Goal: Transaction & Acquisition: Purchase product/service

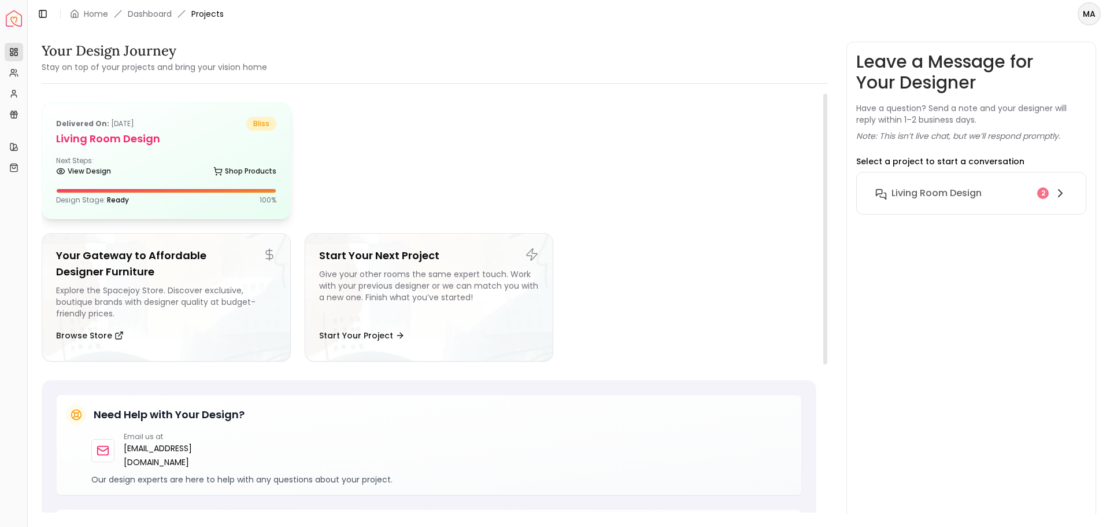
click at [246, 133] on h5 "Living Room design" at bounding box center [166, 139] width 220 height 16
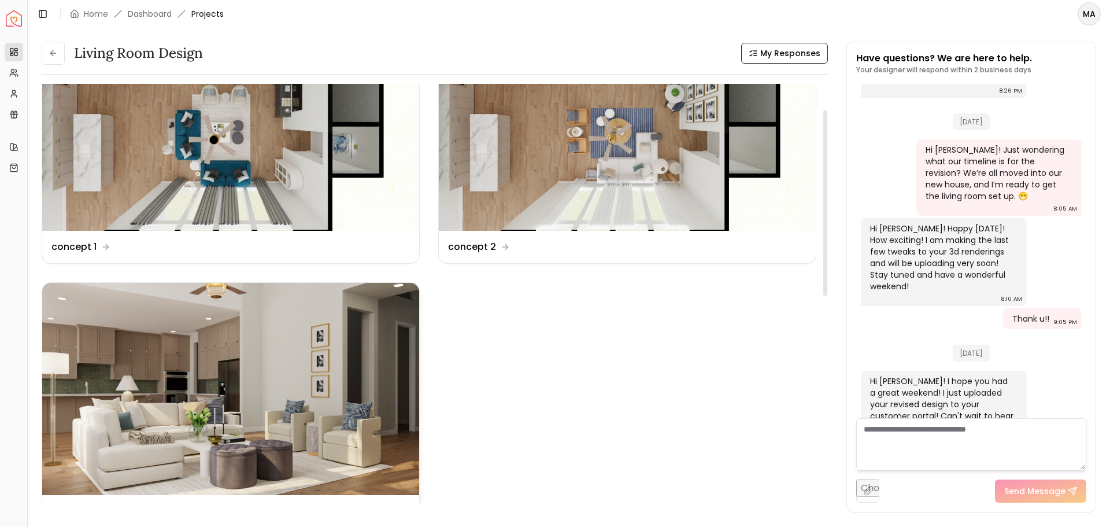
scroll to position [58, 0]
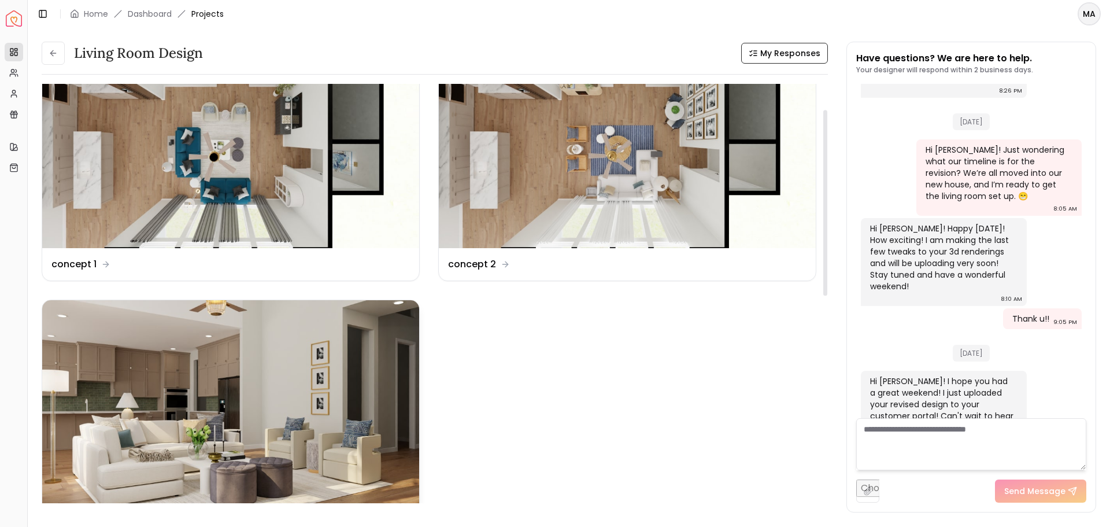
click at [276, 388] on img at bounding box center [230, 406] width 377 height 212
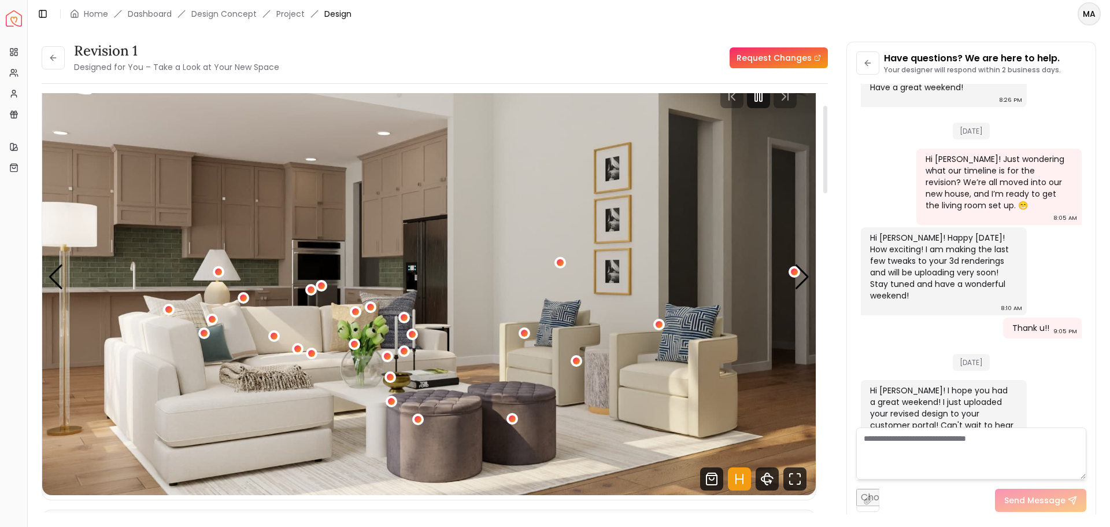
scroll to position [58, 0]
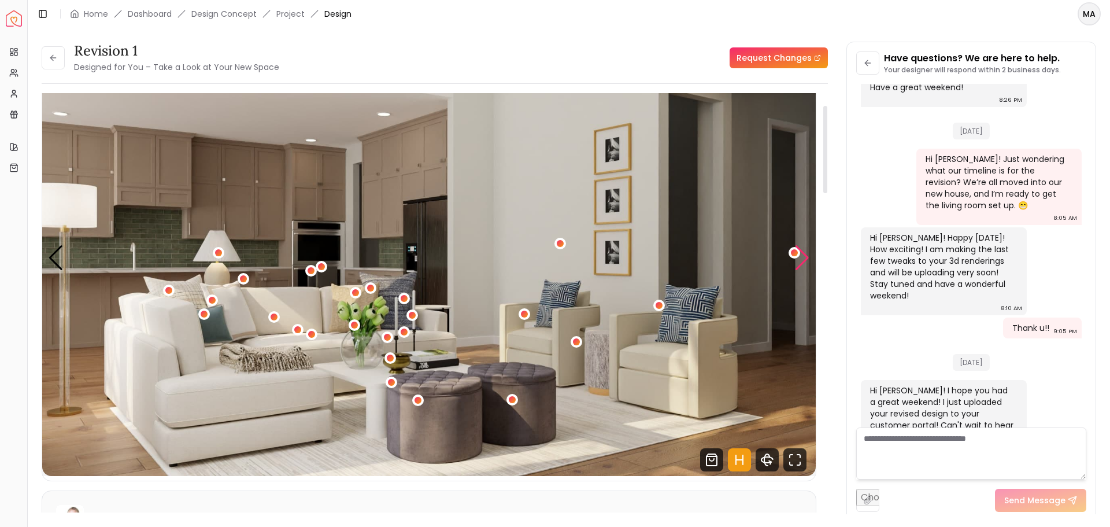
click at [804, 261] on div "Next slide" at bounding box center [802, 257] width 16 height 25
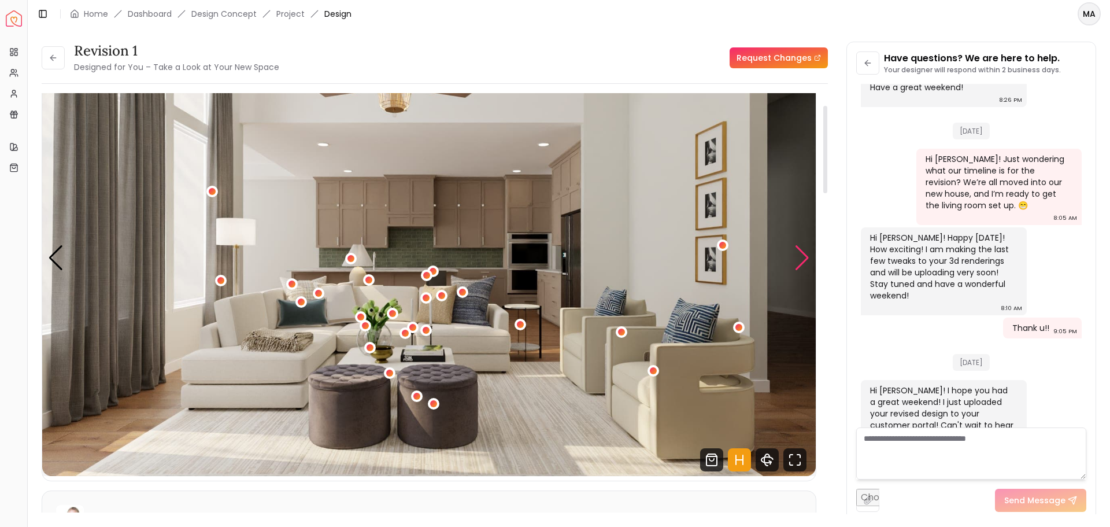
click at [804, 261] on div "Next slide" at bounding box center [802, 257] width 16 height 25
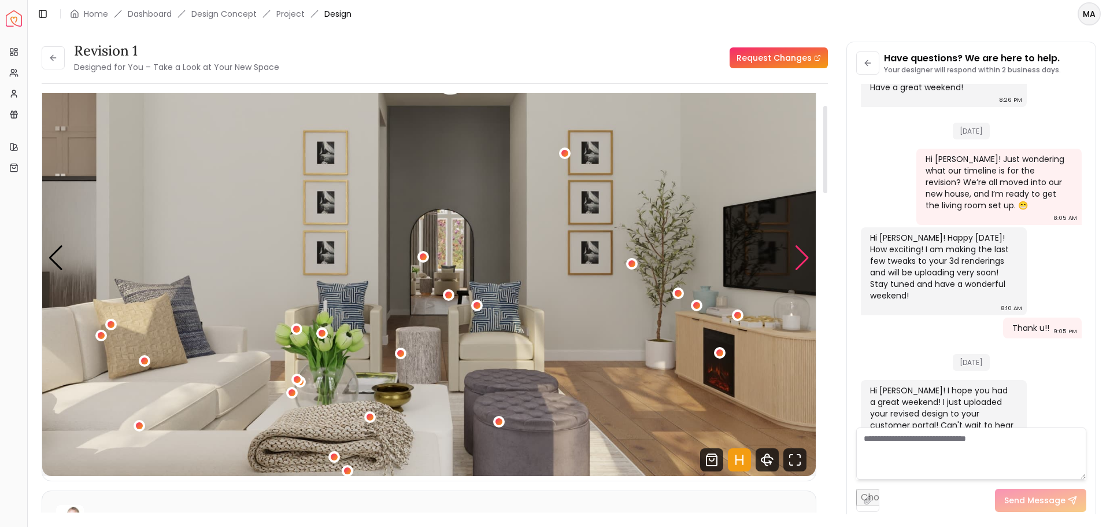
click at [804, 261] on div "Next slide" at bounding box center [802, 257] width 16 height 25
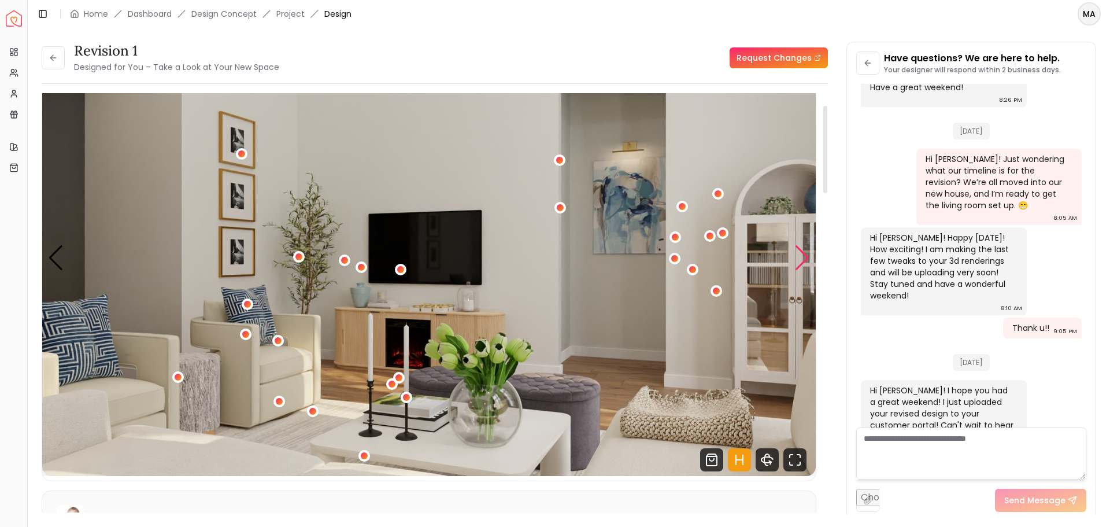
click at [804, 261] on div "Next slide" at bounding box center [802, 257] width 16 height 25
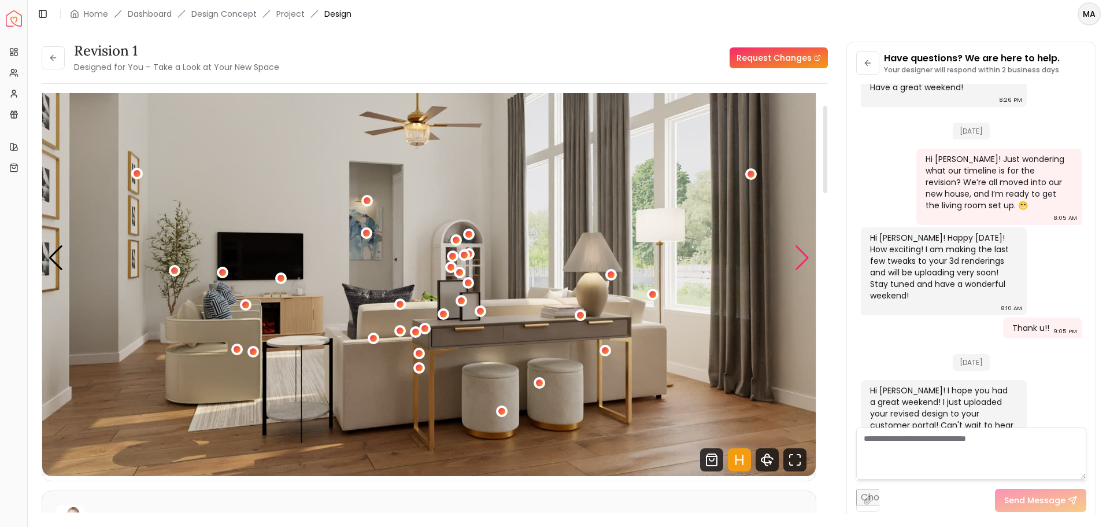
click at [804, 261] on div "Next slide" at bounding box center [802, 257] width 16 height 25
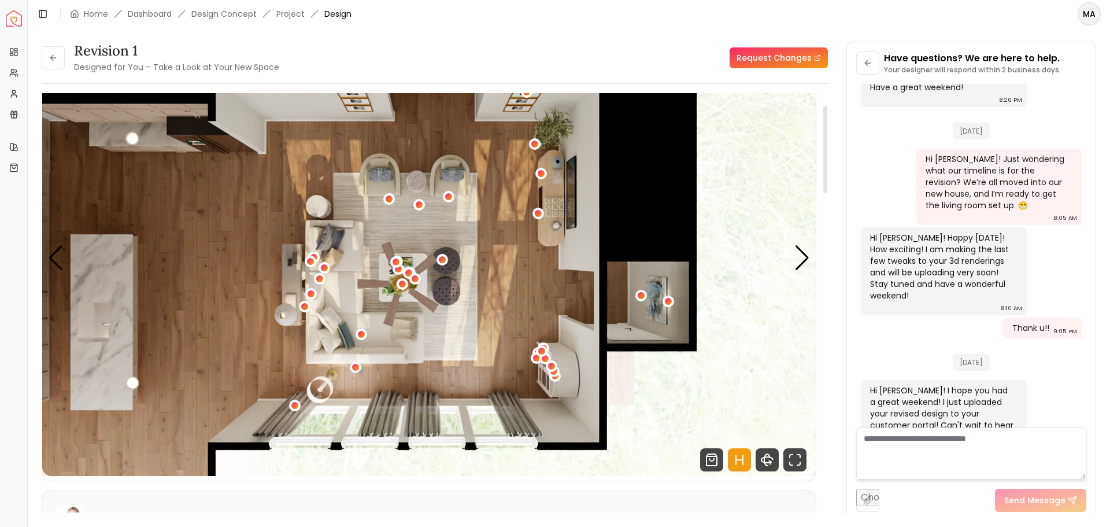
click at [135, 383] on img "6 / 6" at bounding box center [429, 257] width 774 height 435
click at [92, 12] on link "Home" at bounding box center [96, 14] width 24 height 12
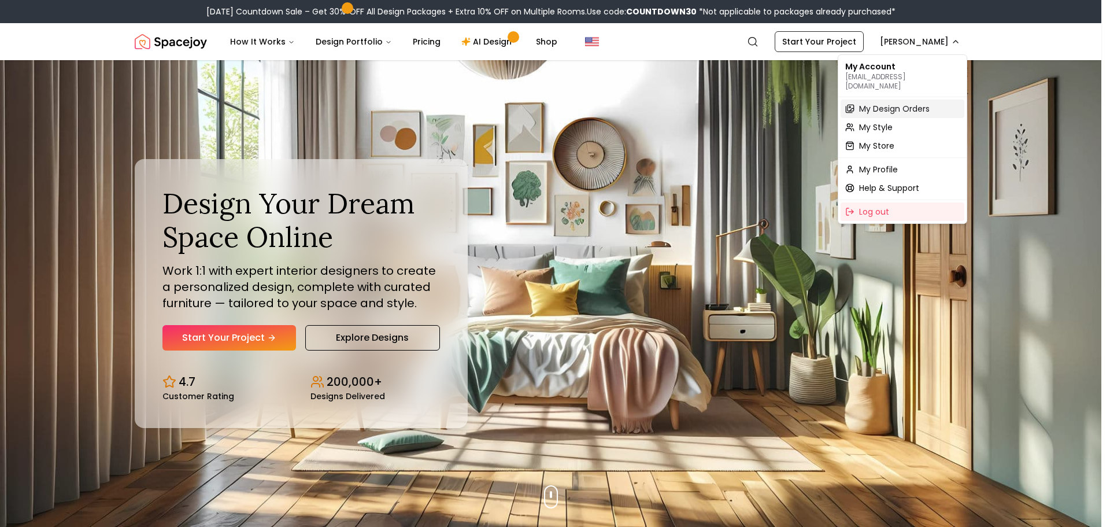
click at [907, 103] on span "My Design Orders" at bounding box center [894, 109] width 71 height 12
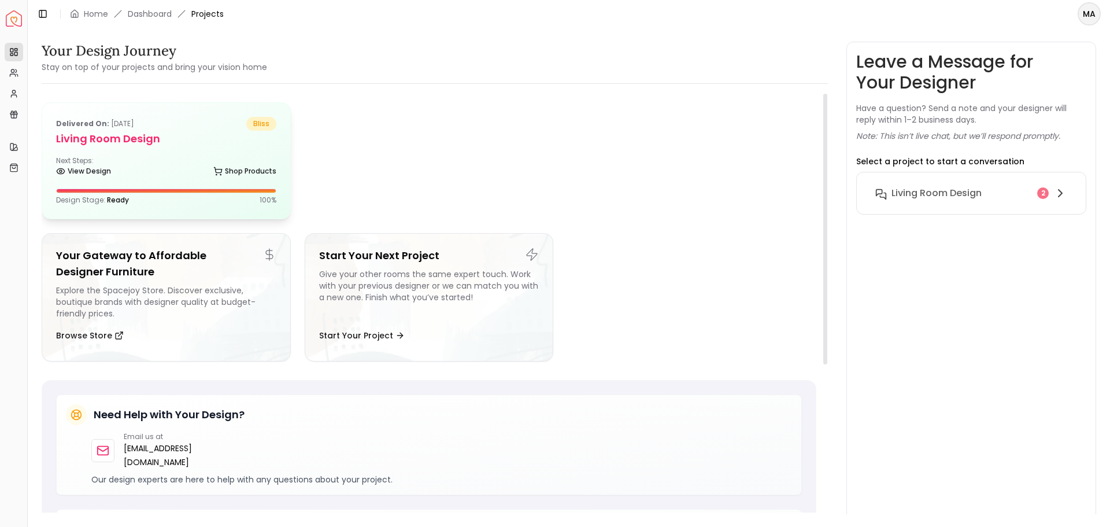
click at [225, 127] on div "Delivered on: Aug 09, 2025 bliss" at bounding box center [166, 124] width 220 height 14
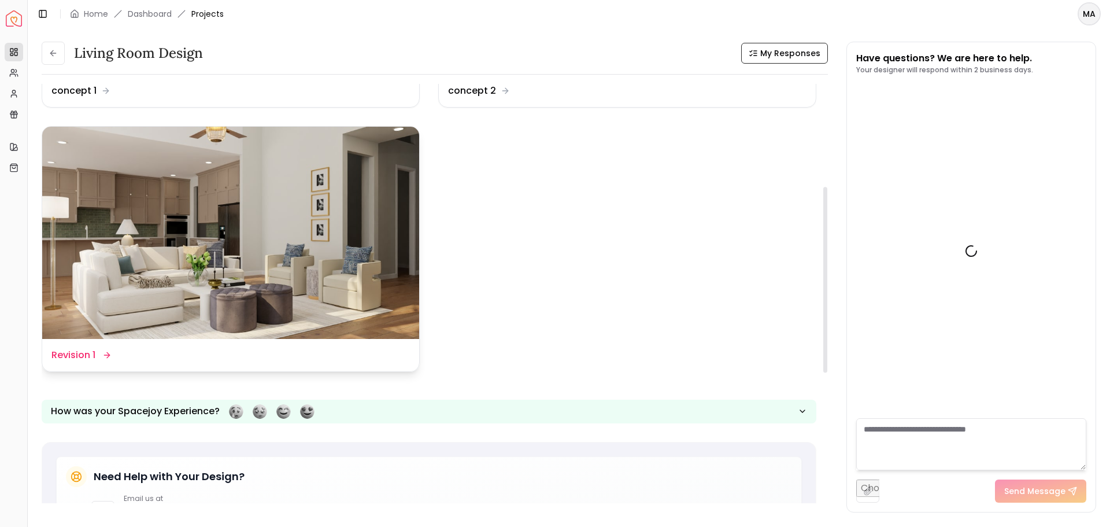
scroll to position [1553, 0]
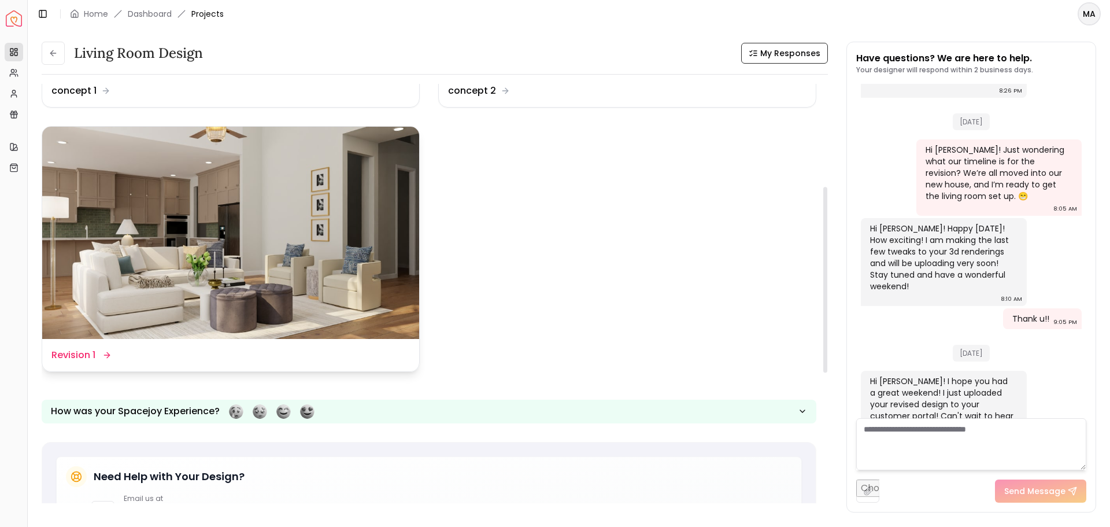
click at [230, 278] on img at bounding box center [230, 233] width 377 height 212
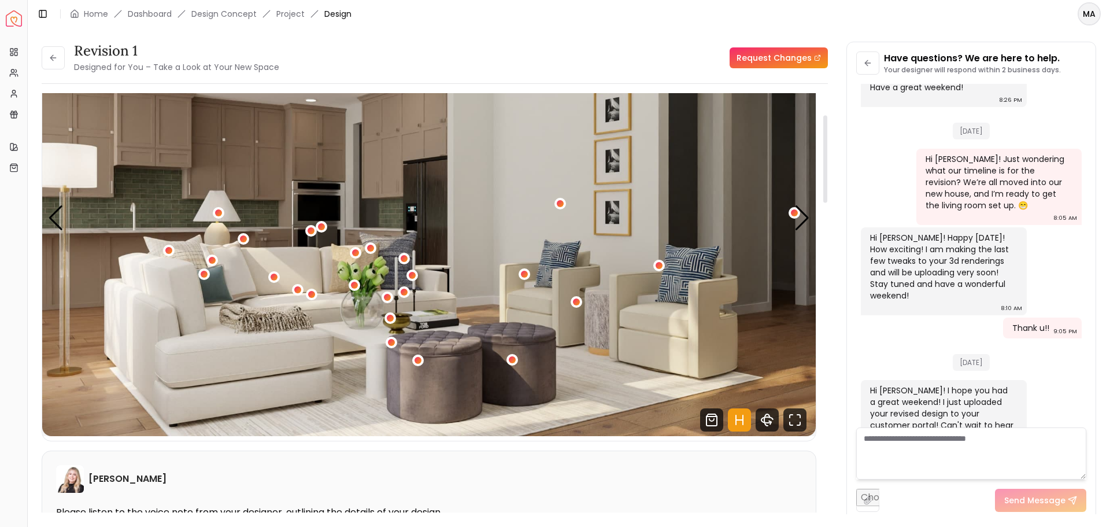
scroll to position [173, 0]
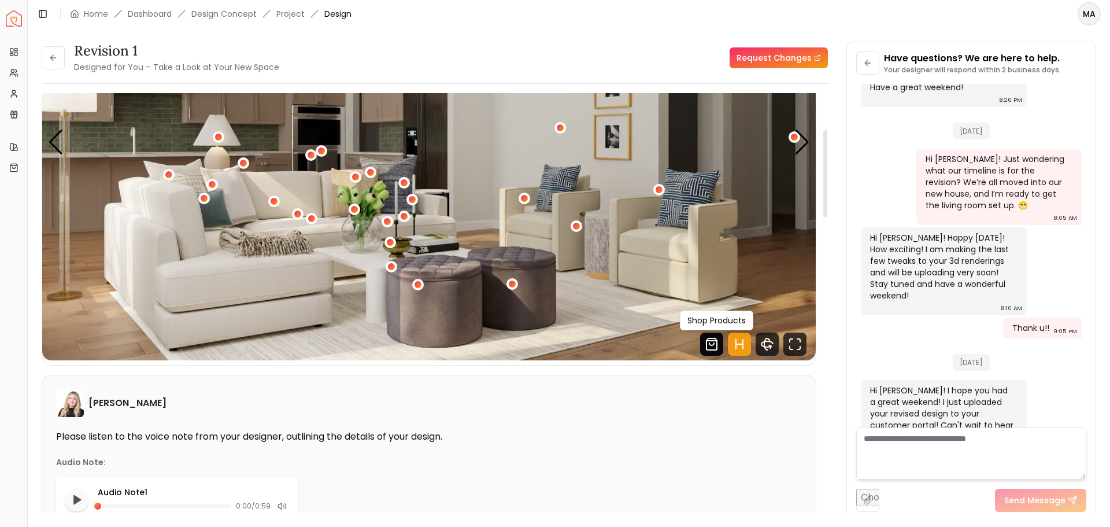
click at [716, 345] on icon "Shop Products from this design" at bounding box center [712, 344] width 10 height 12
click at [52, 140] on div "Previous slide" at bounding box center [56, 142] width 16 height 25
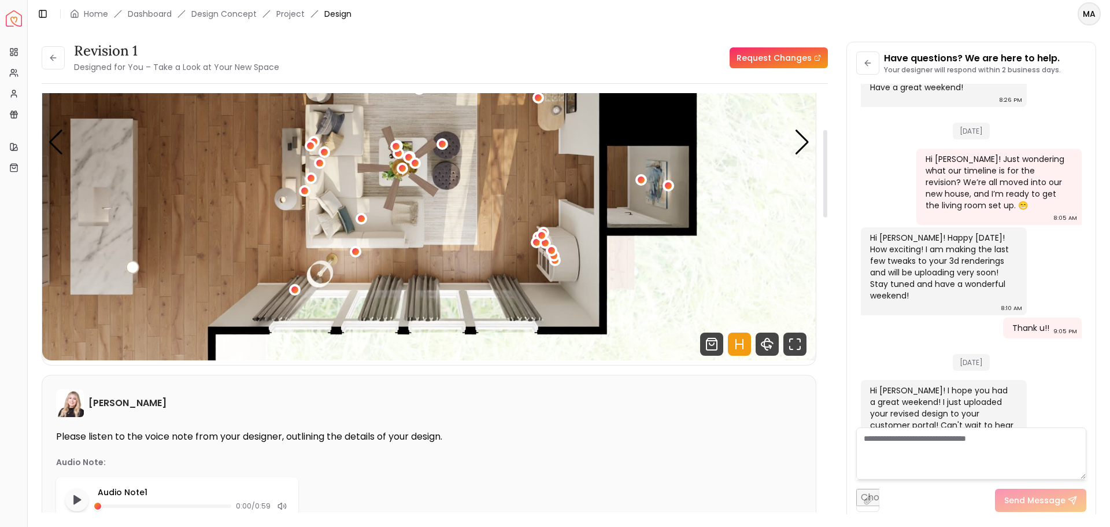
click at [334, 147] on img "6 / 6" at bounding box center [429, 142] width 774 height 435
click at [804, 145] on div "Next slide" at bounding box center [802, 142] width 16 height 25
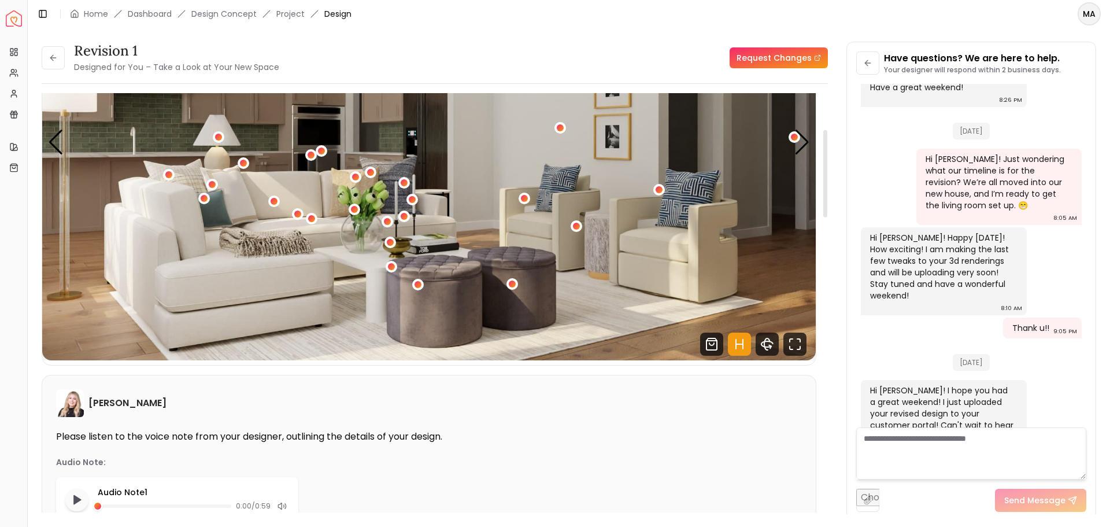
click at [350, 188] on img "1 / 6" at bounding box center [429, 142] width 774 height 435
click at [357, 179] on div "1 / 6" at bounding box center [356, 177] width 9 height 9
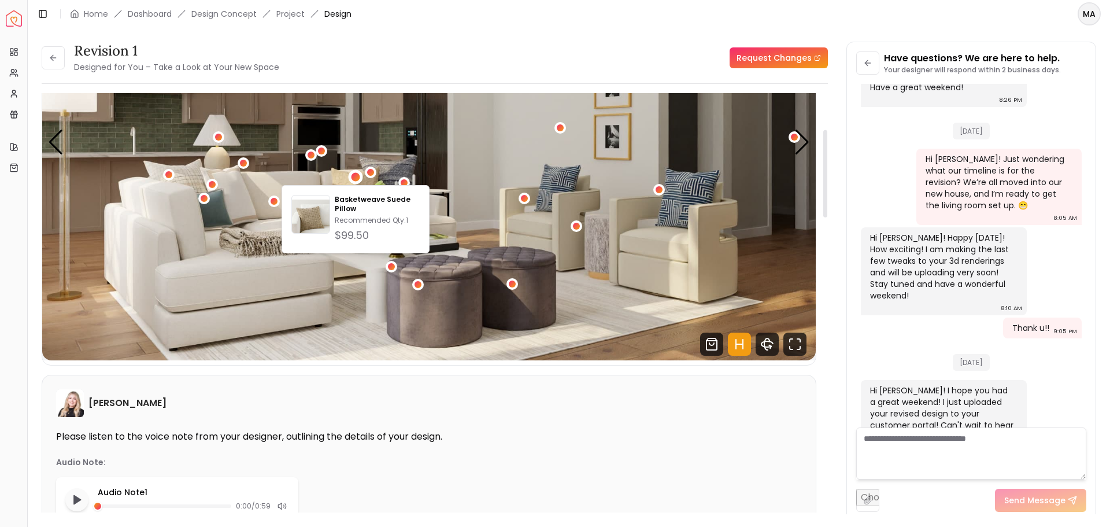
click at [298, 181] on img "1 / 6" at bounding box center [429, 142] width 774 height 435
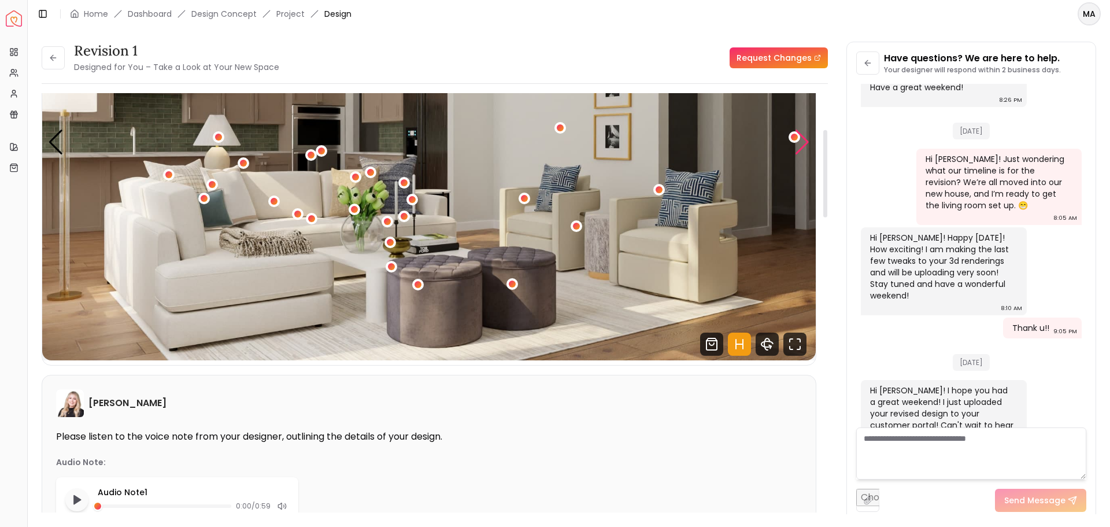
click at [805, 145] on div "Next slide" at bounding box center [802, 142] width 16 height 25
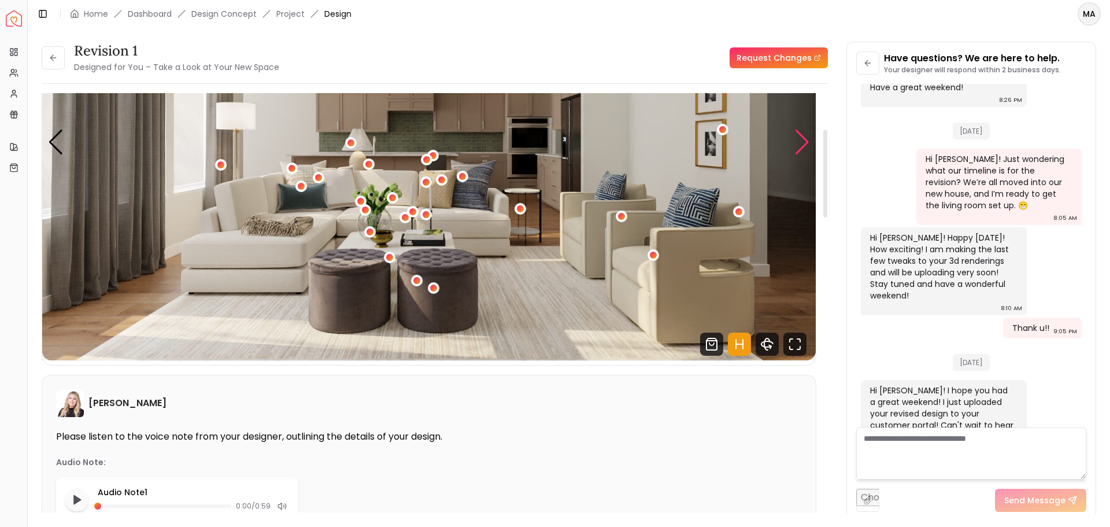
click at [805, 145] on div "Next slide" at bounding box center [802, 142] width 16 height 25
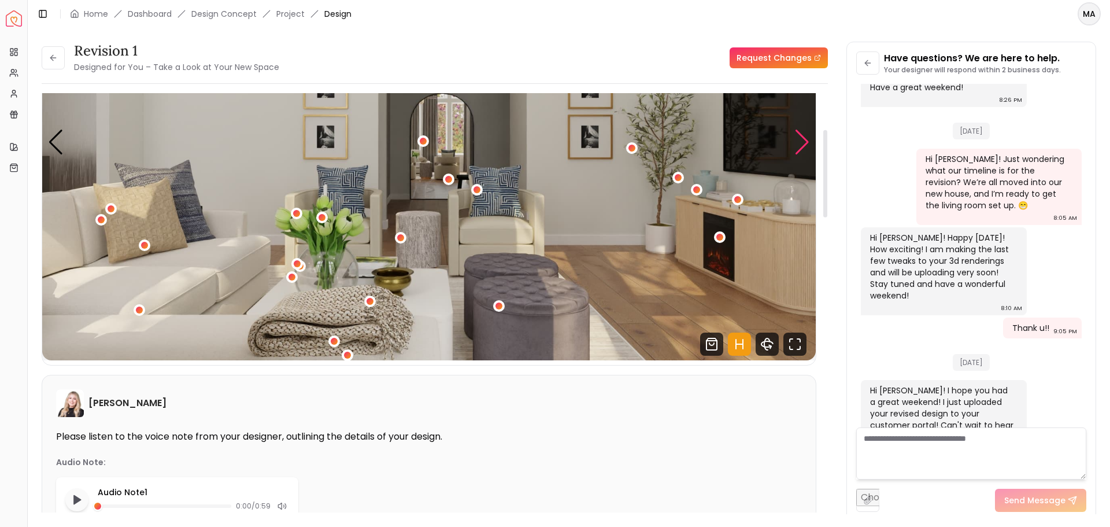
click at [801, 138] on div "Next slide" at bounding box center [802, 142] width 16 height 25
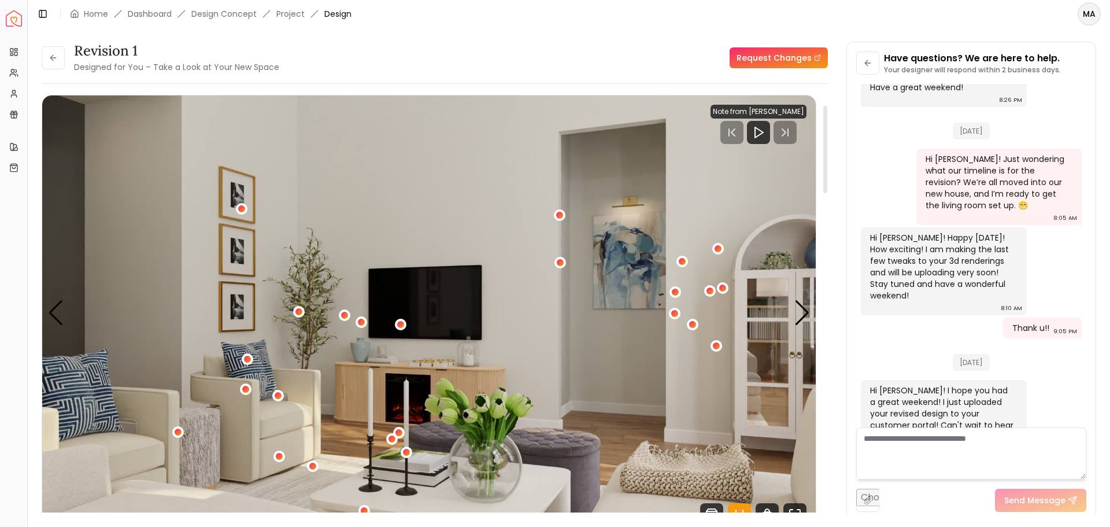
scroll to position [0, 0]
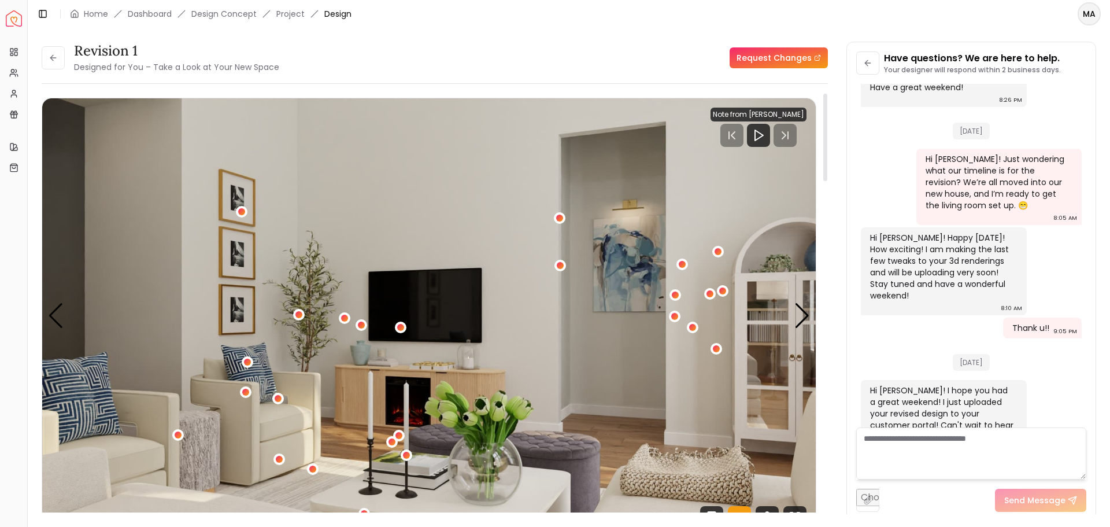
click at [771, 317] on img "4 / 6" at bounding box center [429, 315] width 774 height 435
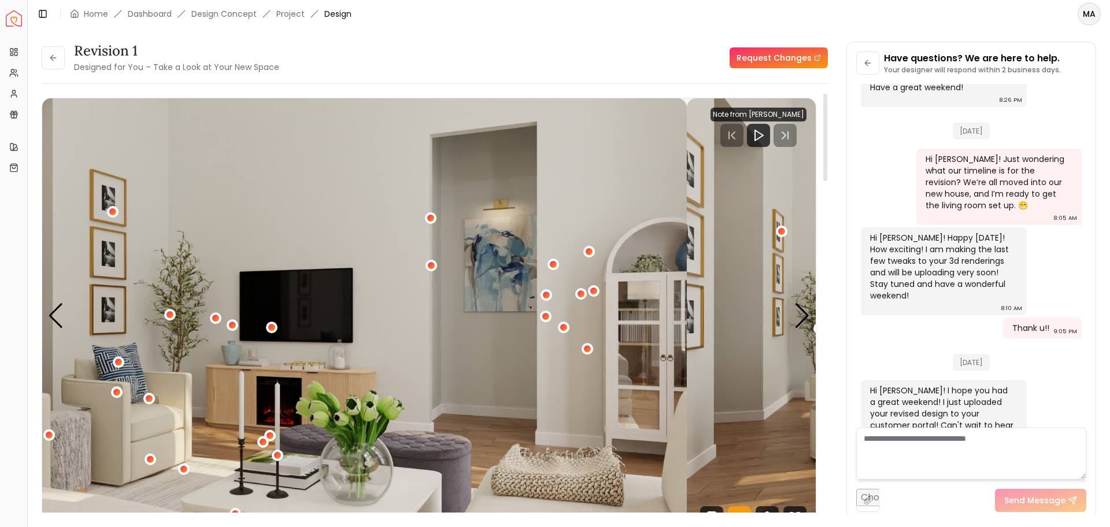
click at [644, 318] on img "4 / 6" at bounding box center [300, 315] width 774 height 435
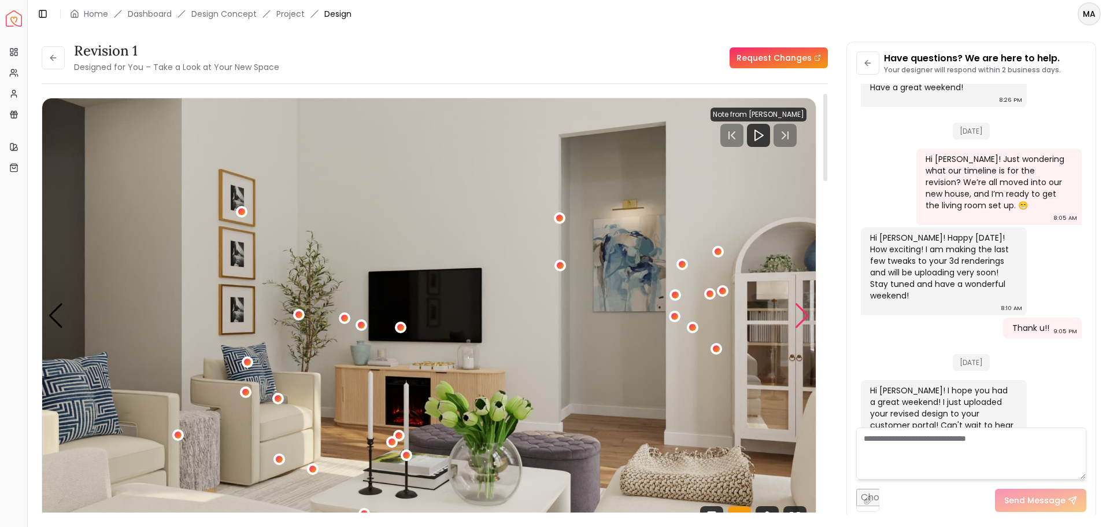
click at [799, 312] on div "Next slide" at bounding box center [802, 315] width 16 height 25
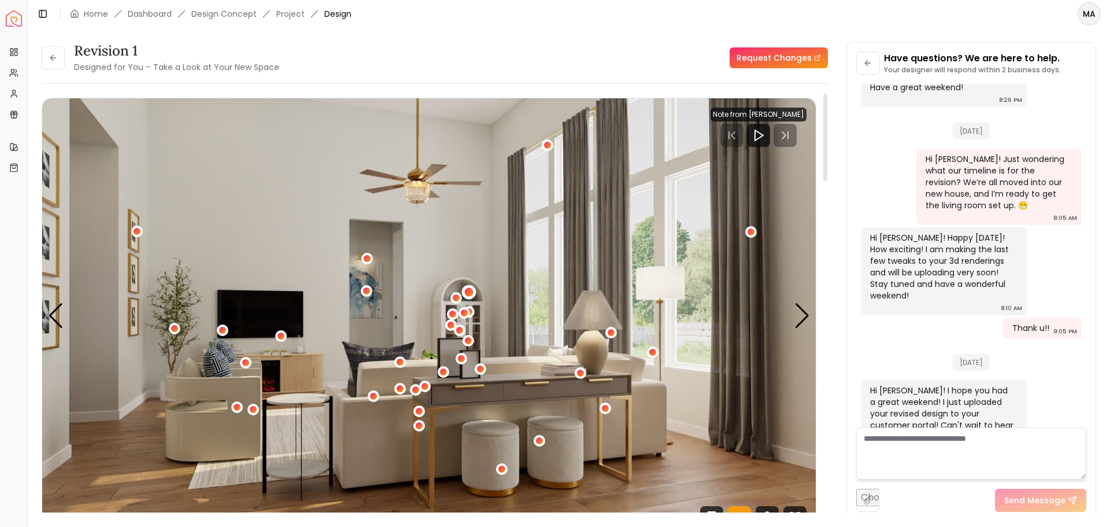
click at [468, 295] on div "5 / 6" at bounding box center [468, 292] width 9 height 9
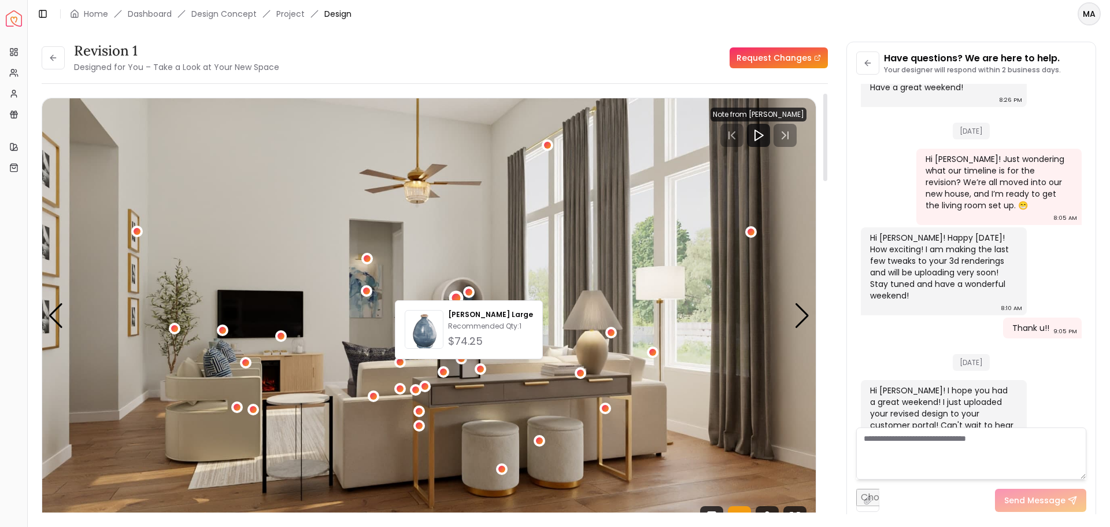
click at [452, 298] on div "5 / 6" at bounding box center [456, 298] width 9 height 9
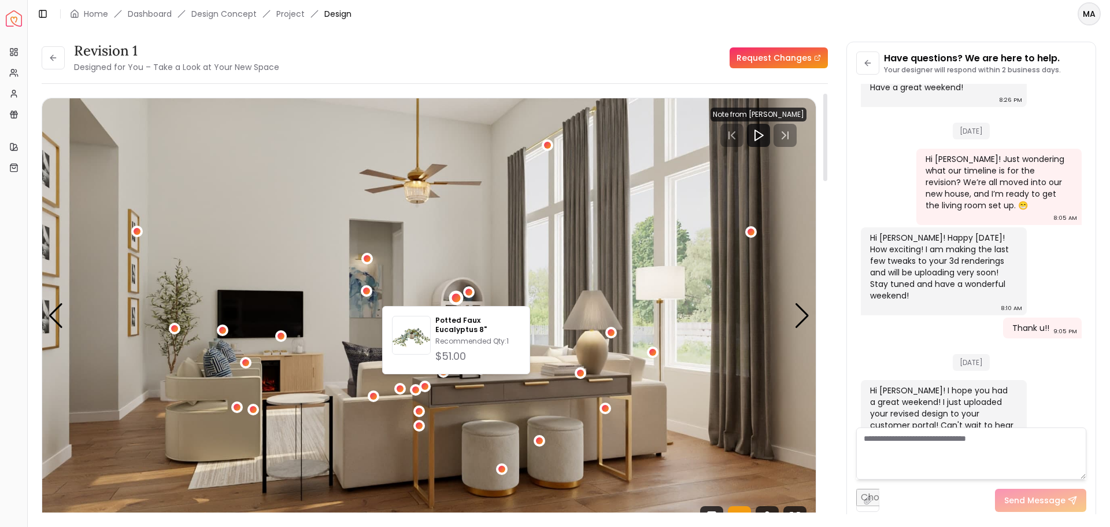
click at [494, 289] on img "5 / 6" at bounding box center [429, 315] width 774 height 435
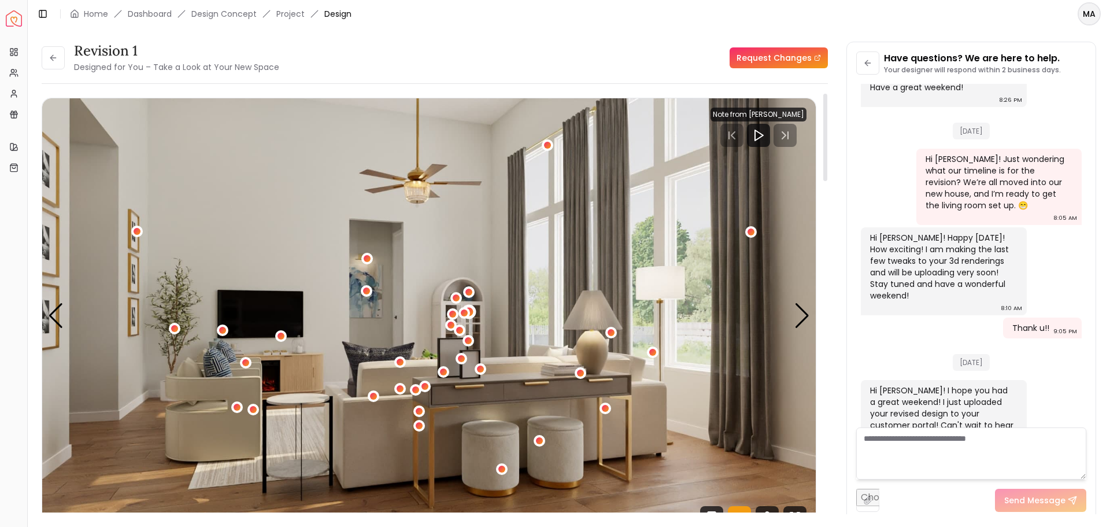
click at [474, 308] on div "5 / 6" at bounding box center [468, 311] width 14 height 14
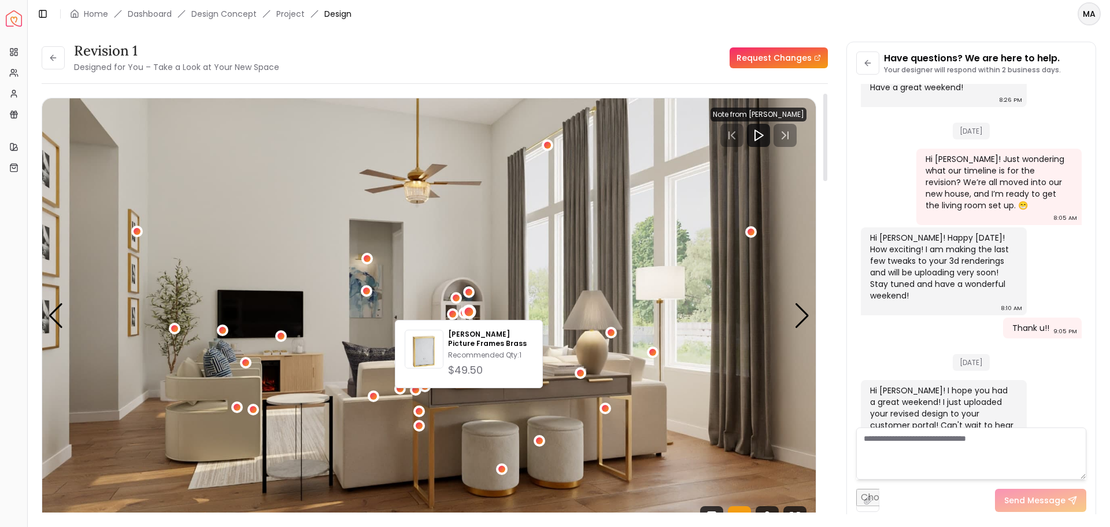
click at [505, 301] on img "5 / 6" at bounding box center [429, 315] width 774 height 435
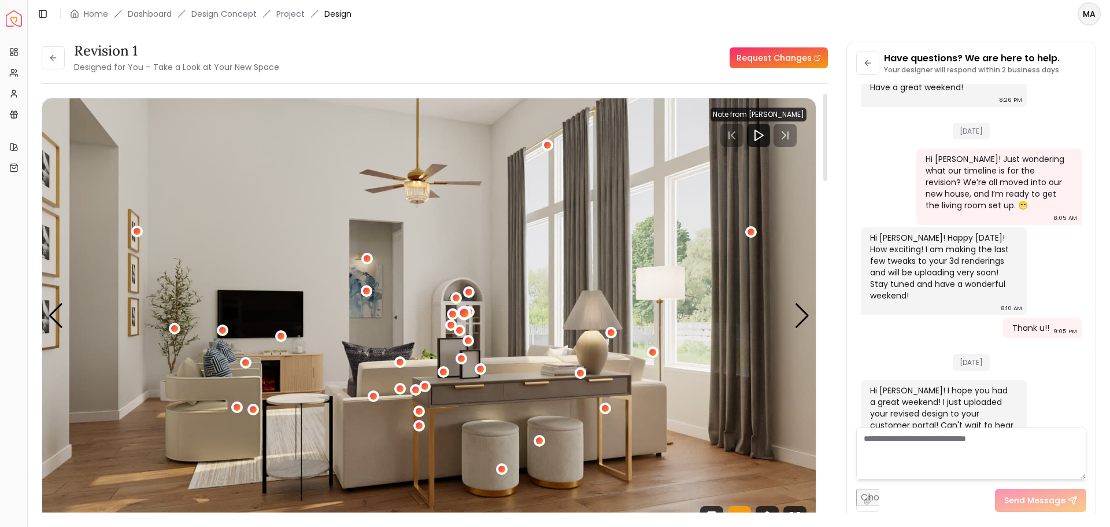
click at [464, 310] on div "5 / 6" at bounding box center [464, 313] width 9 height 9
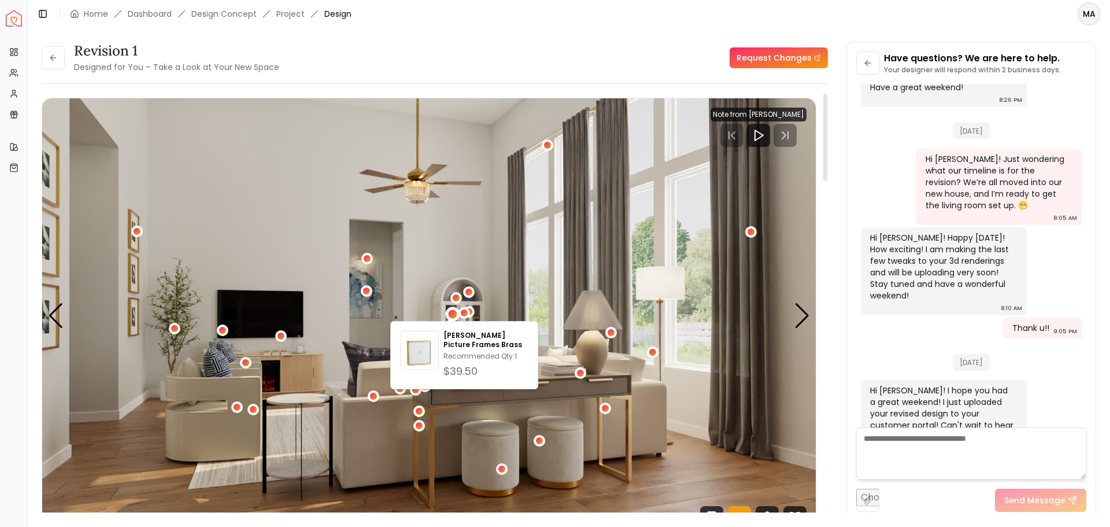
click at [453, 312] on div "5 / 6" at bounding box center [453, 313] width 9 height 9
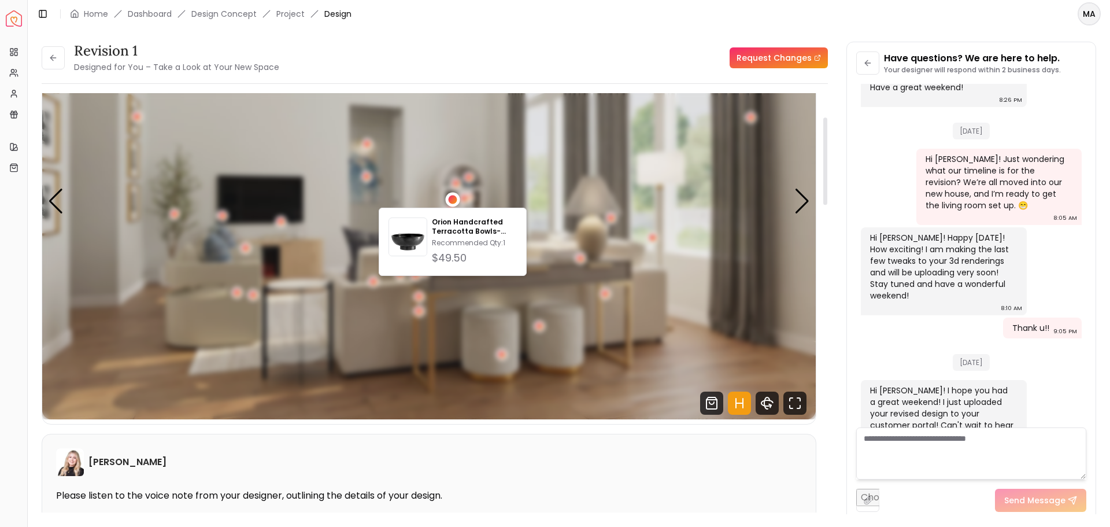
scroll to position [116, 0]
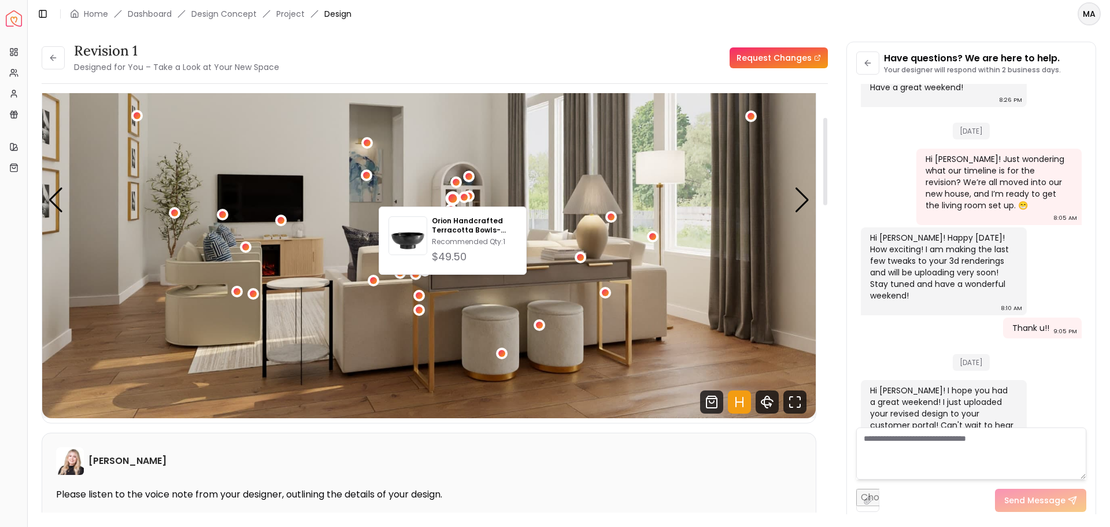
click at [548, 233] on img "5 / 6" at bounding box center [429, 200] width 774 height 435
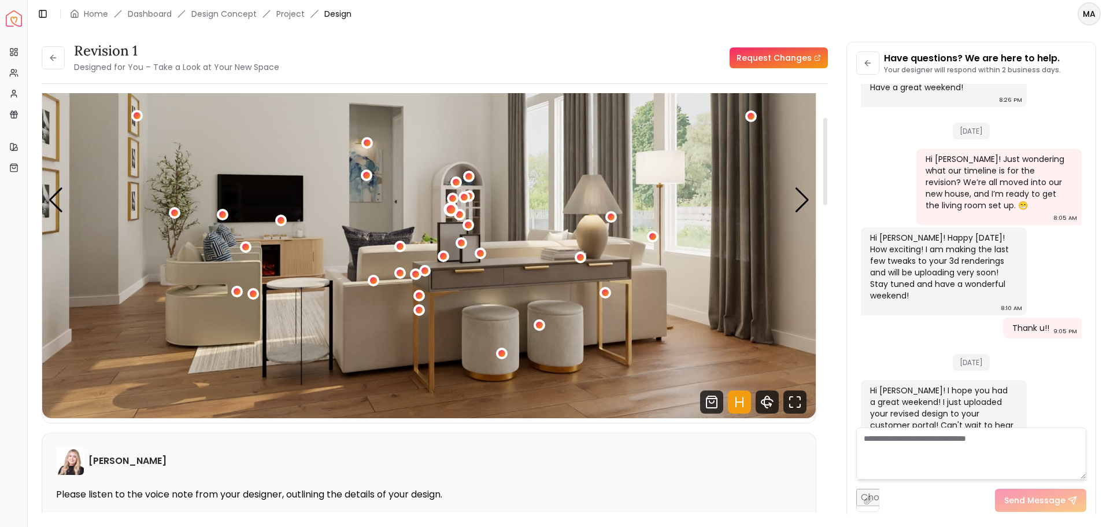
click at [452, 212] on div "5 / 6" at bounding box center [451, 209] width 9 height 9
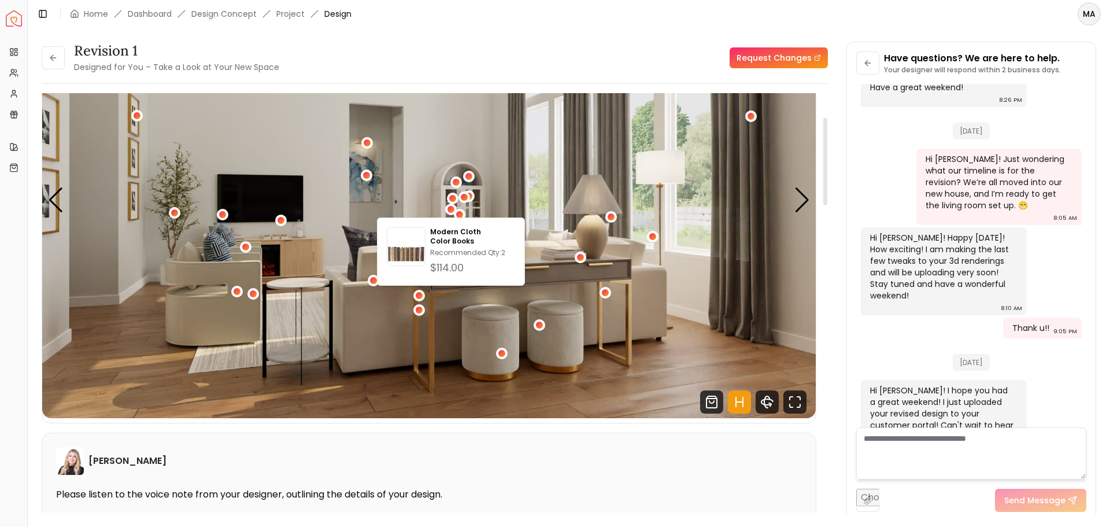
click at [497, 205] on img "5 / 6" at bounding box center [429, 200] width 774 height 435
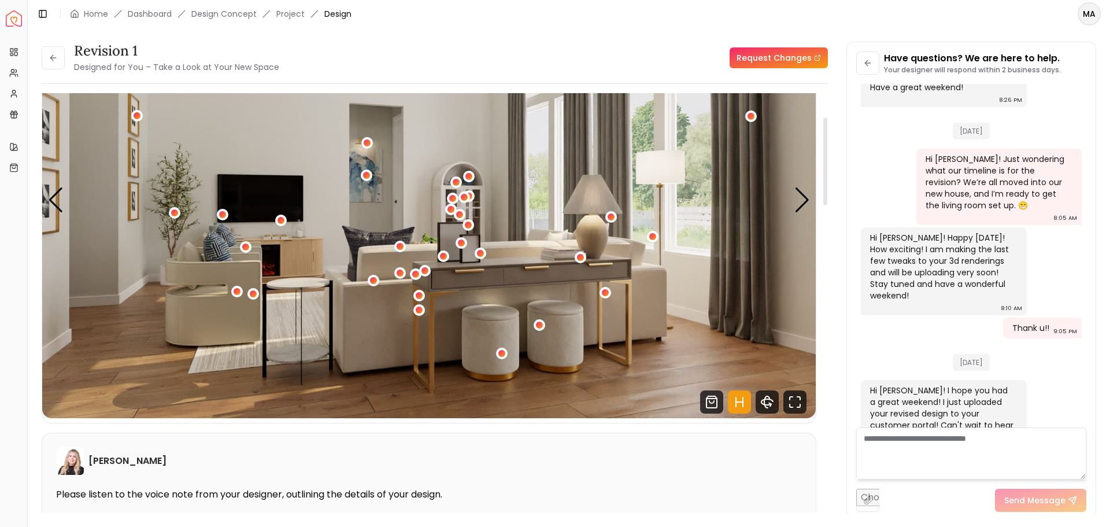
click at [457, 213] on button "5 / 6" at bounding box center [451, 210] width 12 height 12
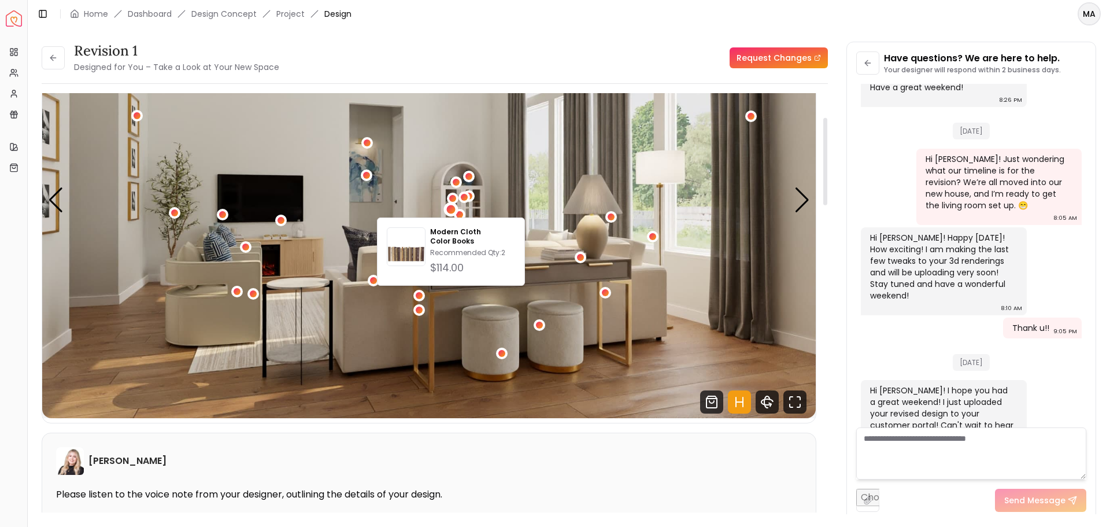
click at [506, 208] on img "5 / 6" at bounding box center [429, 200] width 774 height 435
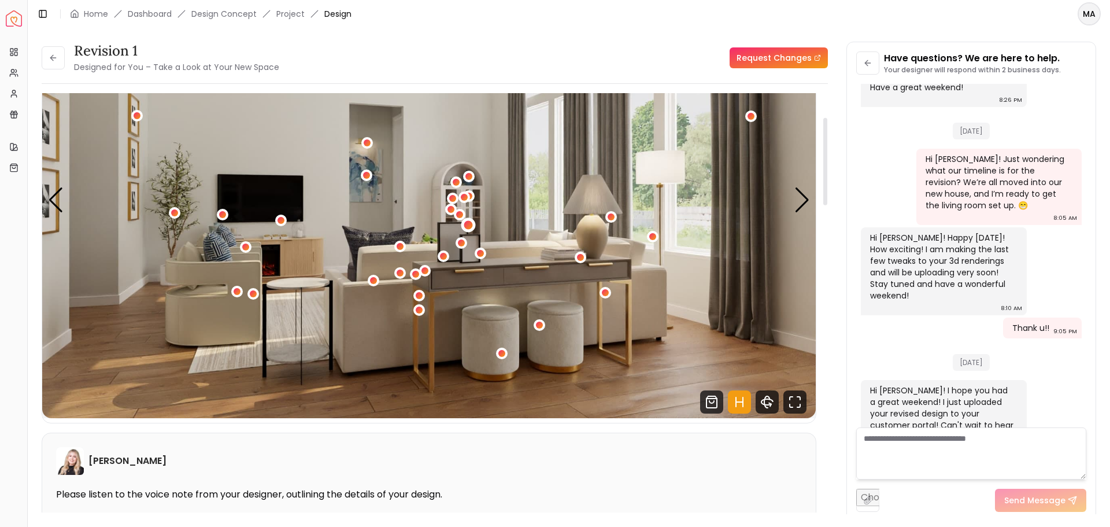
click at [466, 223] on div "5 / 6" at bounding box center [468, 225] width 9 height 9
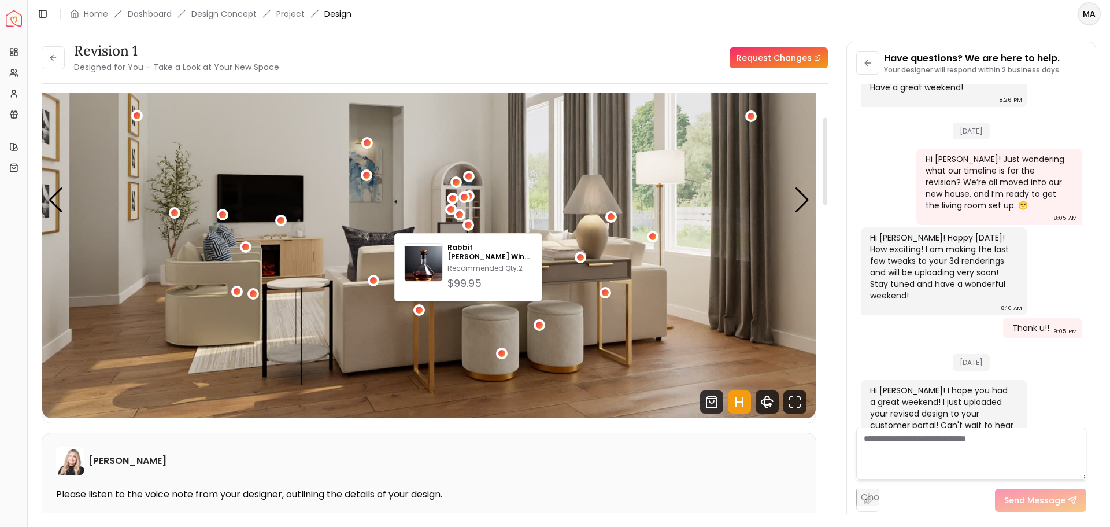
click at [505, 215] on img "5 / 6" at bounding box center [429, 200] width 774 height 435
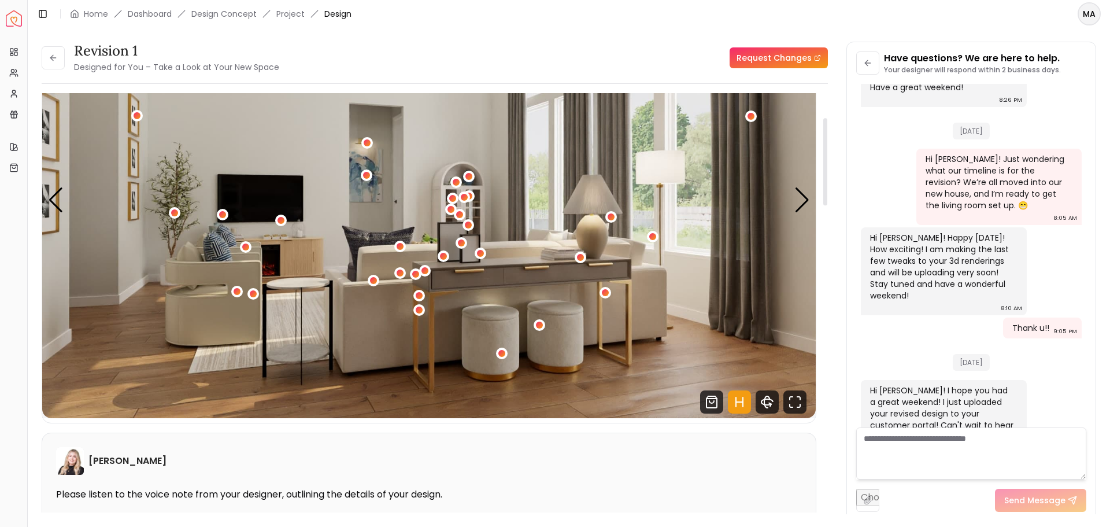
scroll to position [173, 0]
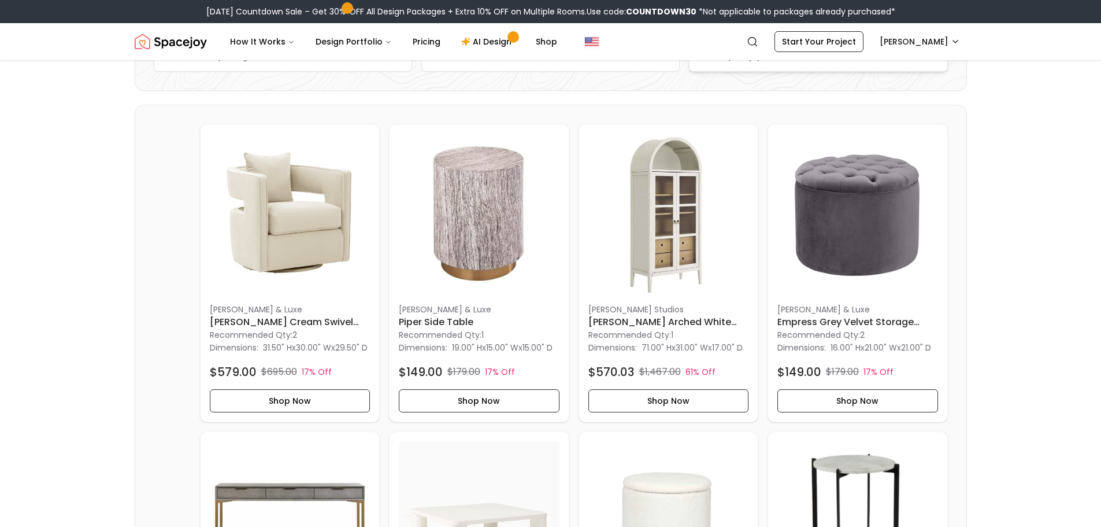
scroll to position [231, 0]
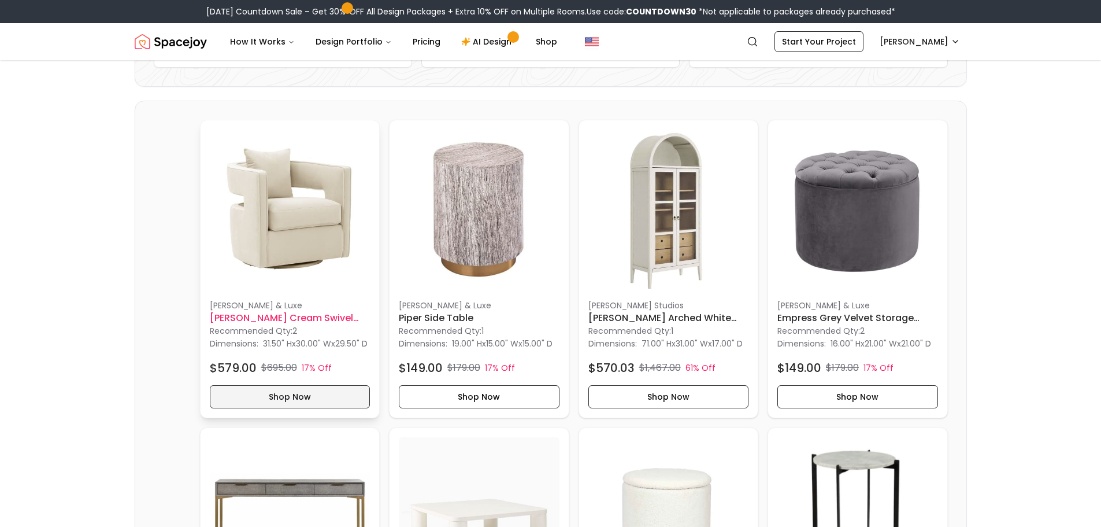
click at [299, 408] on button "Shop Now" at bounding box center [290, 396] width 161 height 23
click at [469, 405] on button "Shop Now" at bounding box center [479, 396] width 161 height 23
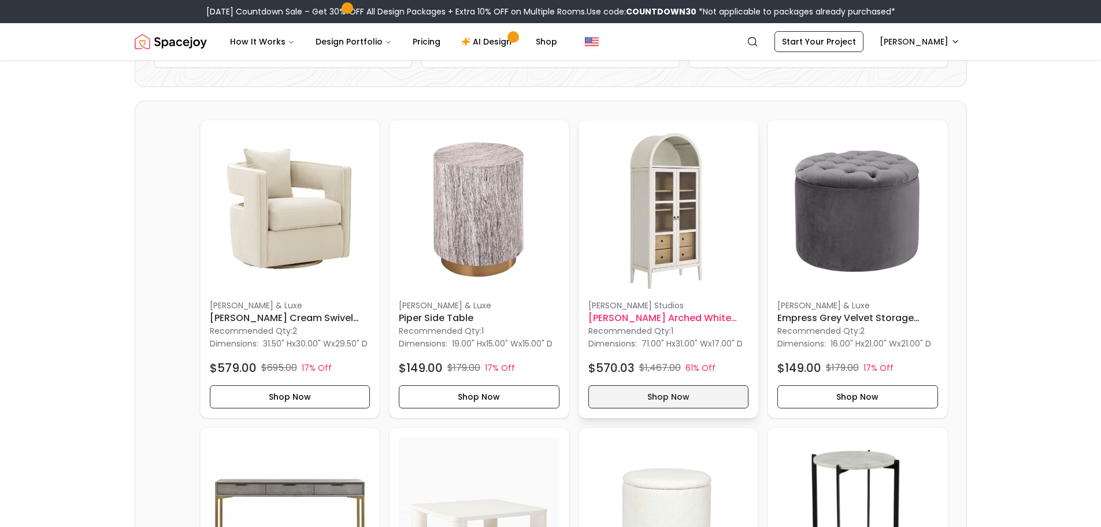
click at [682, 400] on button "Shop Now" at bounding box center [669, 396] width 161 height 23
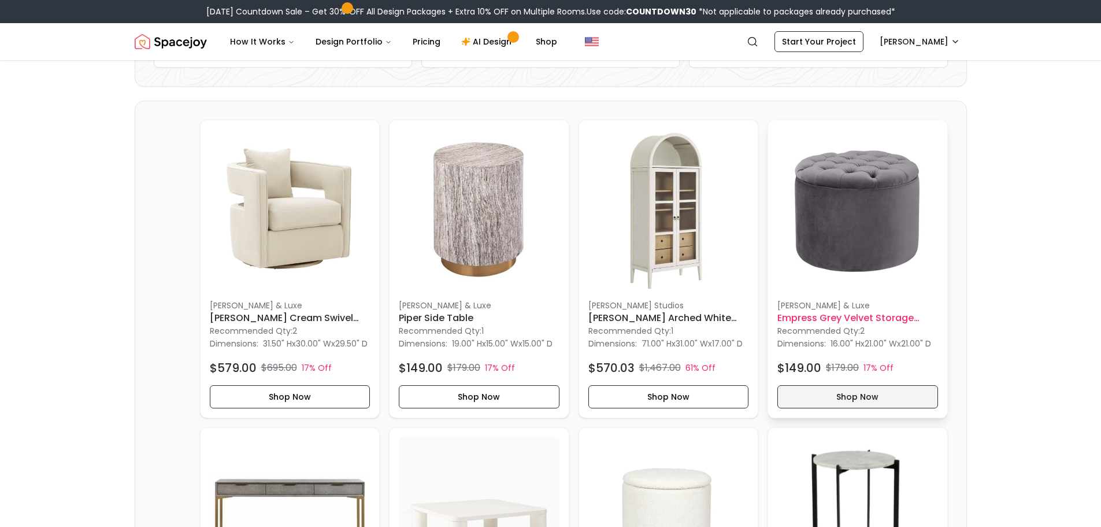
click at [834, 408] on button "Shop Now" at bounding box center [858, 396] width 161 height 23
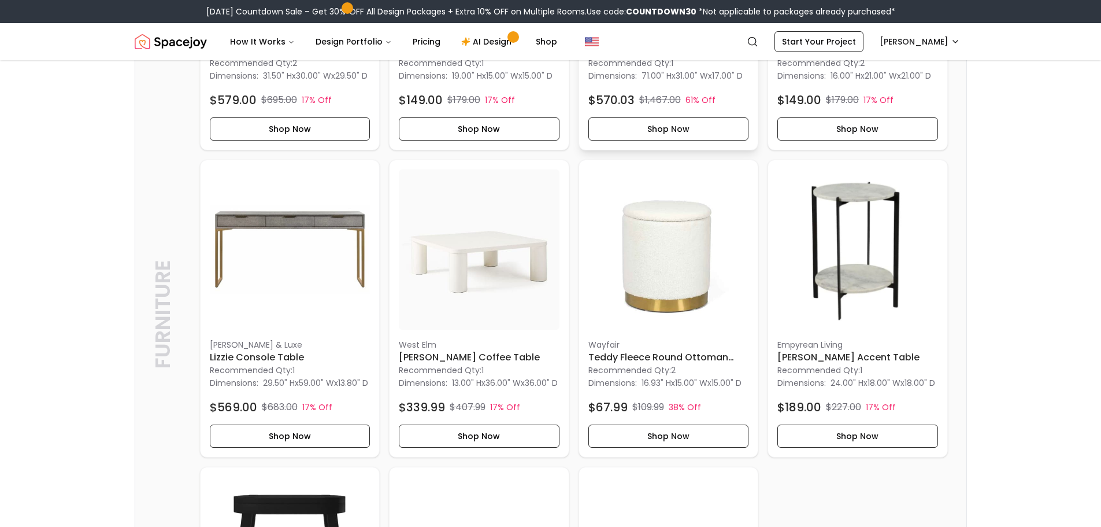
scroll to position [520, 0]
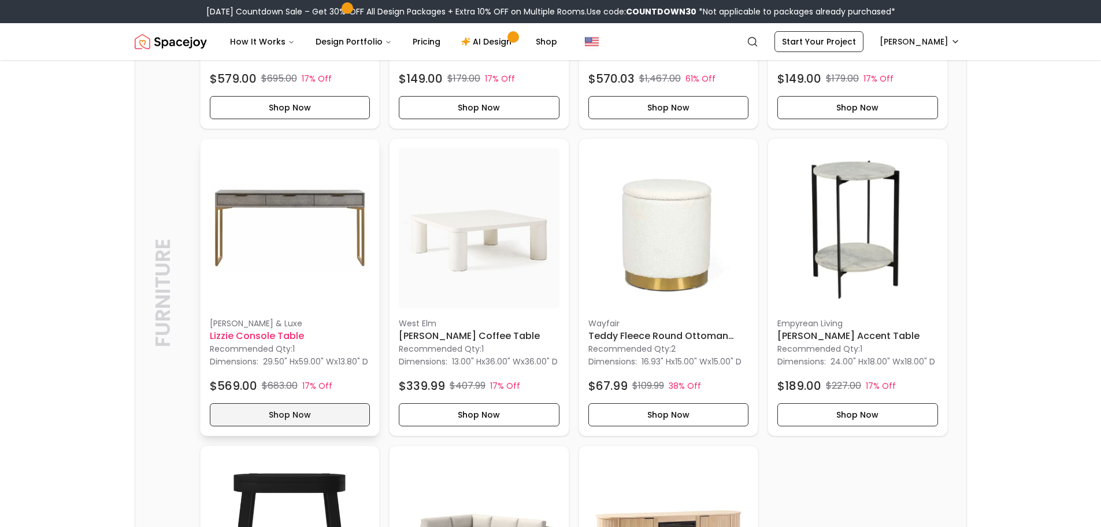
click at [292, 426] on button "Shop Now" at bounding box center [290, 414] width 161 height 23
click at [516, 426] on button "Shop Now" at bounding box center [479, 414] width 161 height 23
click at [678, 426] on button "Shop Now" at bounding box center [669, 414] width 161 height 23
click at [850, 426] on button "Shop Now" at bounding box center [858, 414] width 161 height 23
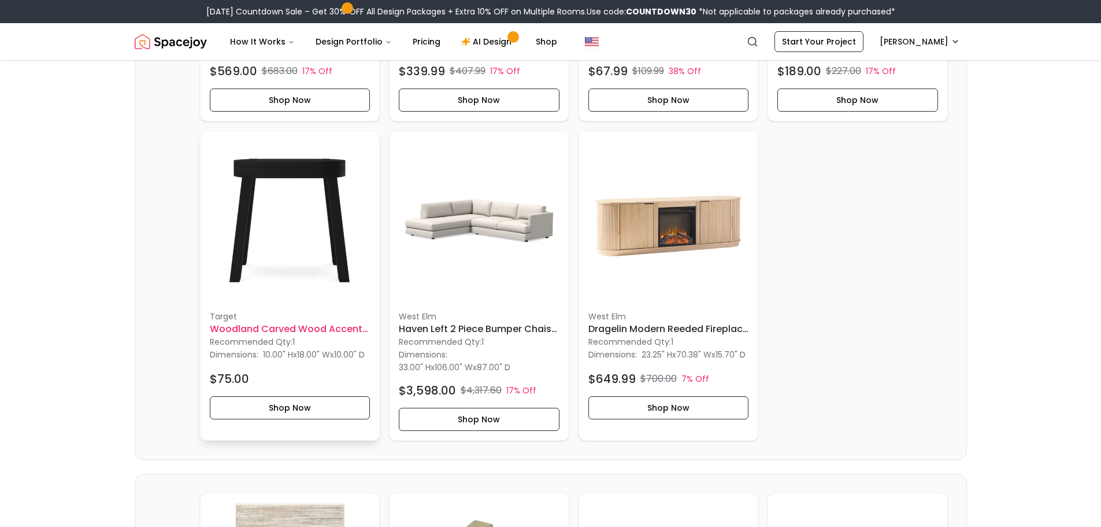
scroll to position [867, 0]
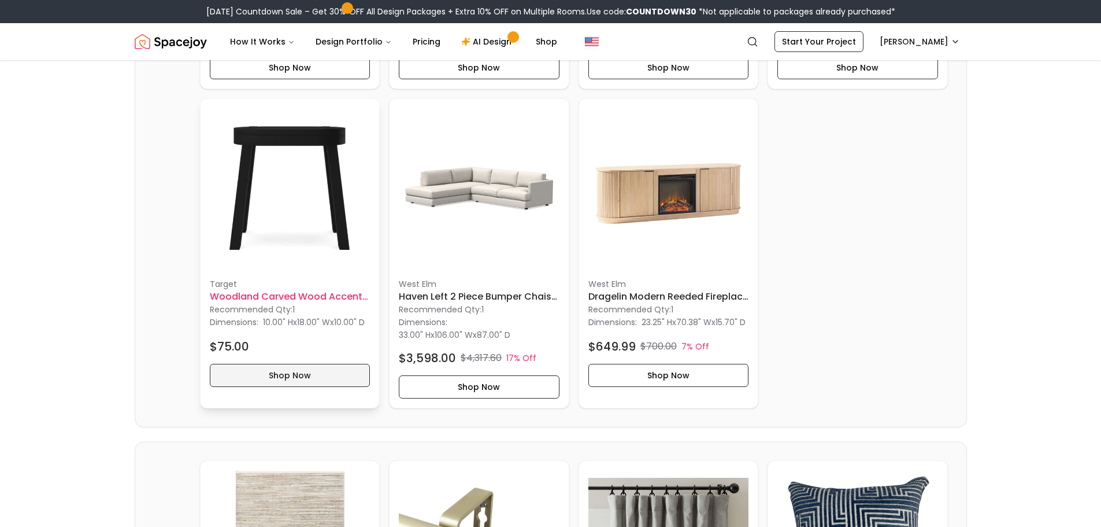
click at [307, 387] on button "Shop Now" at bounding box center [290, 375] width 161 height 23
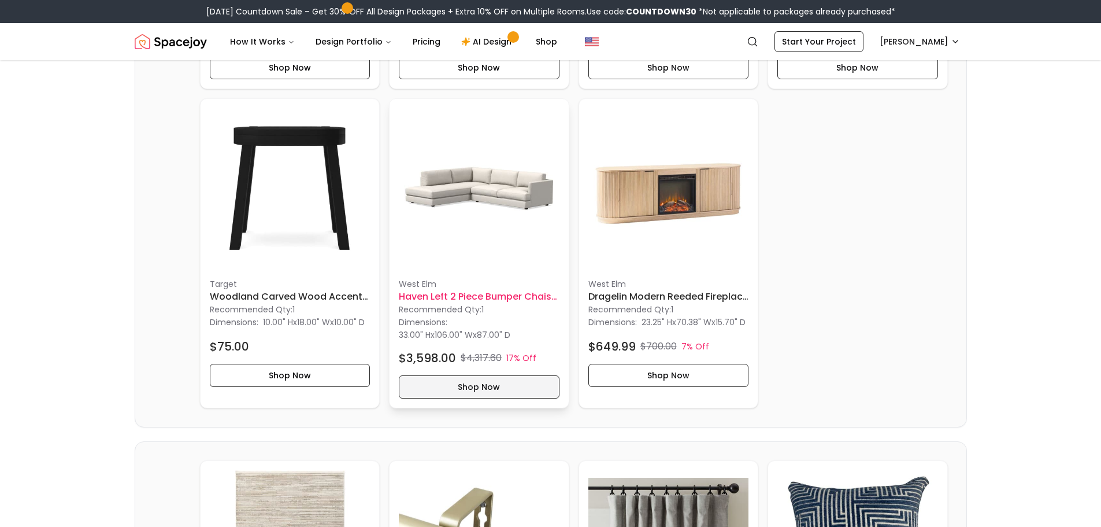
click at [505, 398] on button "Shop Now" at bounding box center [479, 386] width 161 height 23
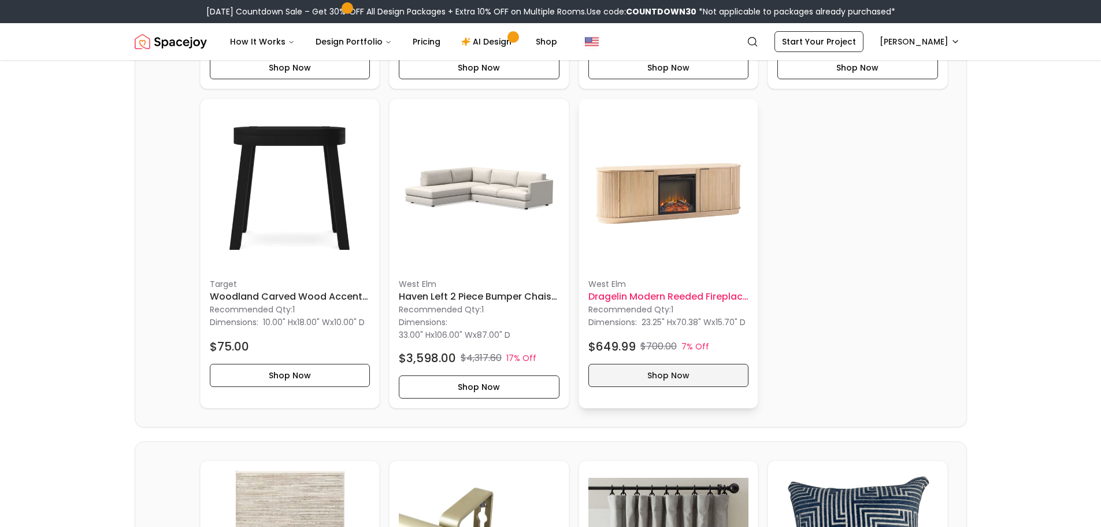
click at [664, 387] on button "Shop Now" at bounding box center [669, 375] width 161 height 23
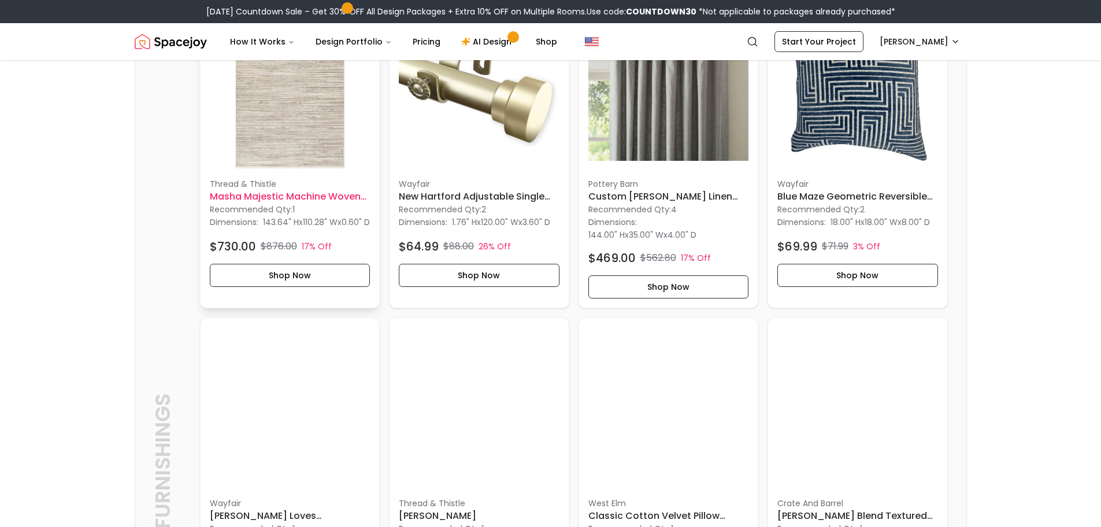
scroll to position [1330, 0]
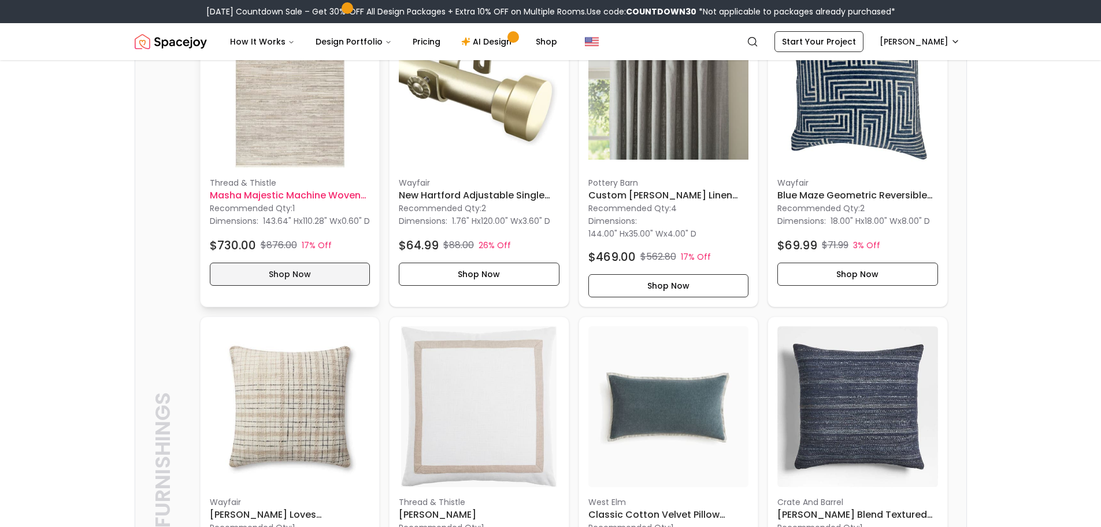
click at [301, 286] on button "Shop Now" at bounding box center [290, 273] width 161 height 23
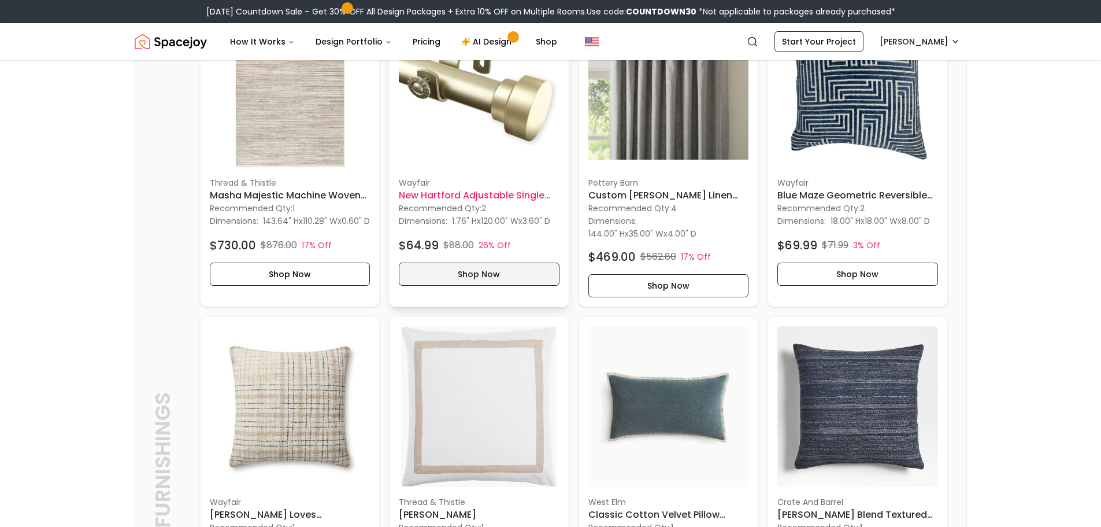
click at [462, 286] on button "Shop Now" at bounding box center [479, 273] width 161 height 23
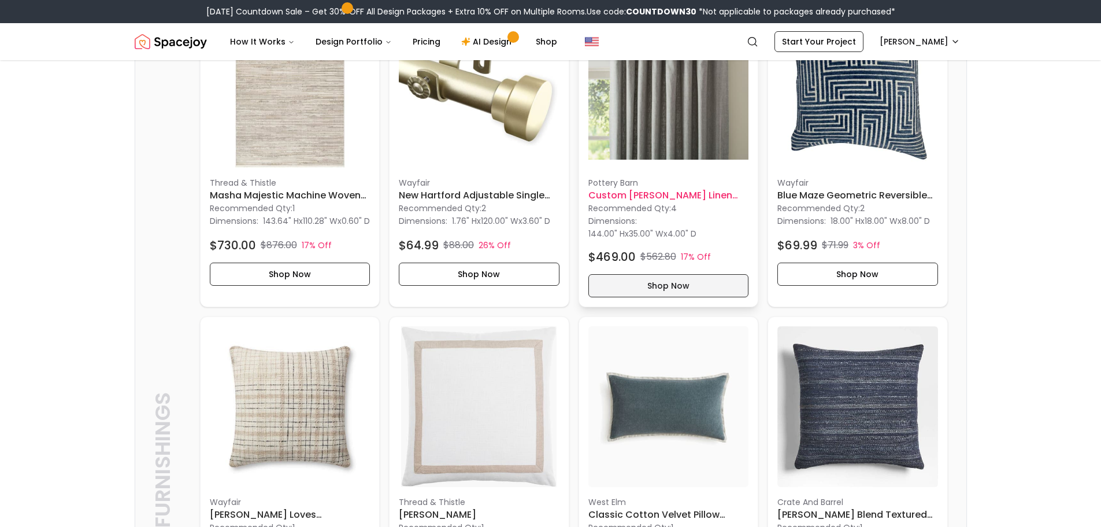
click at [652, 297] on button "Shop Now" at bounding box center [669, 285] width 161 height 23
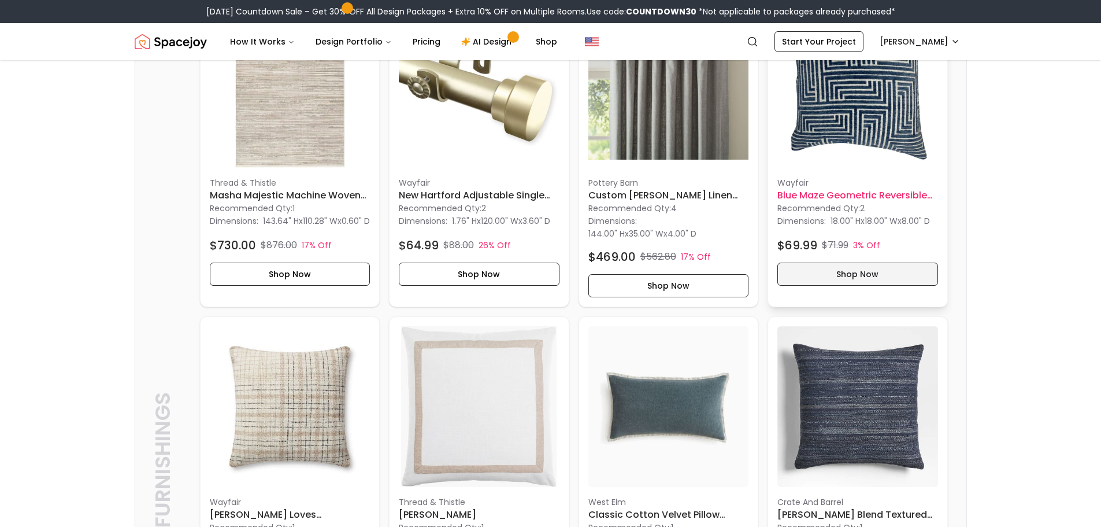
click at [828, 286] on button "Shop Now" at bounding box center [858, 273] width 161 height 23
click at [837, 286] on button "Shop Now" at bounding box center [858, 273] width 161 height 23
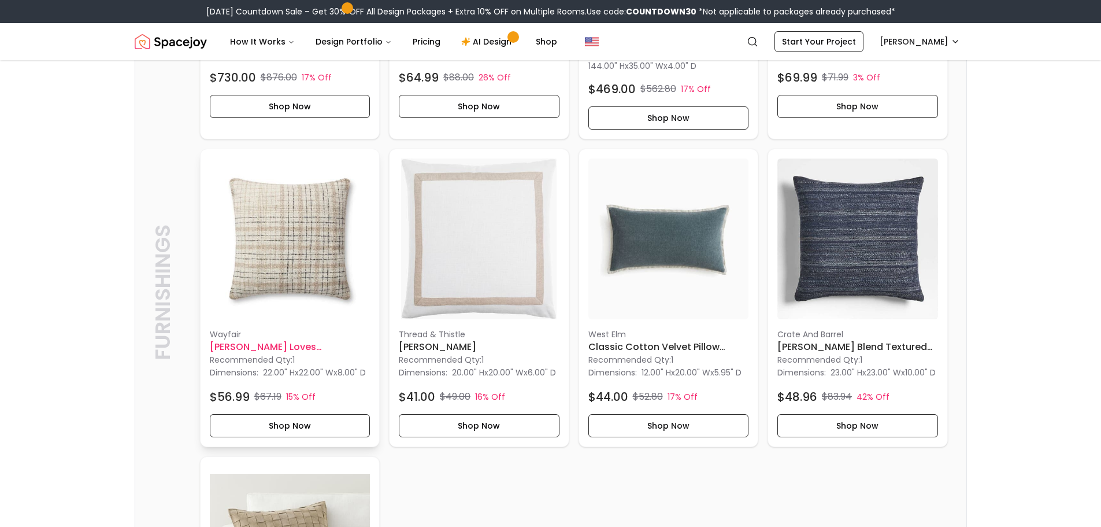
scroll to position [1503, 0]
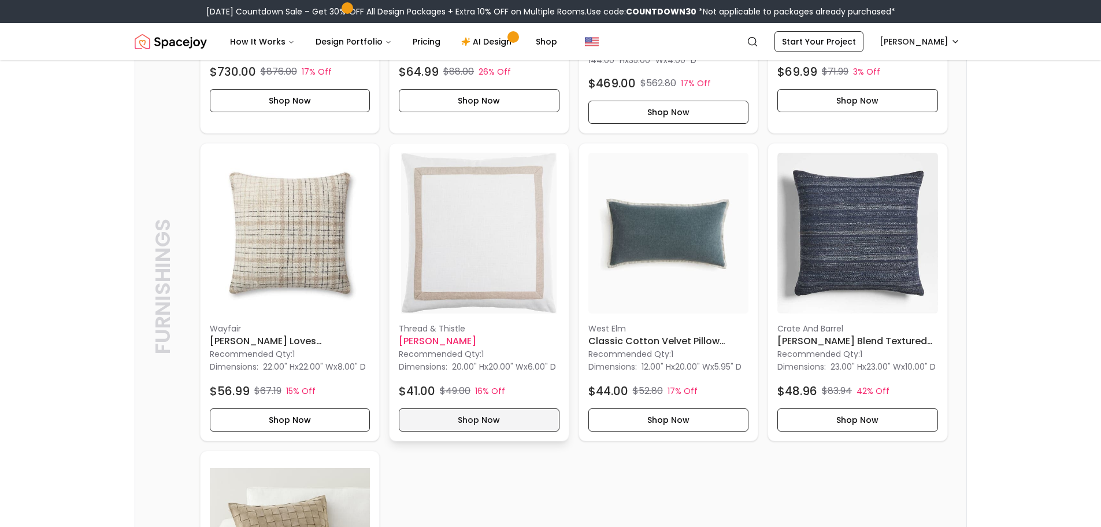
click at [476, 431] on button "Shop Now" at bounding box center [479, 419] width 161 height 23
click at [656, 431] on button "Shop Now" at bounding box center [669, 419] width 161 height 23
click at [863, 431] on button "Shop Now" at bounding box center [858, 419] width 161 height 23
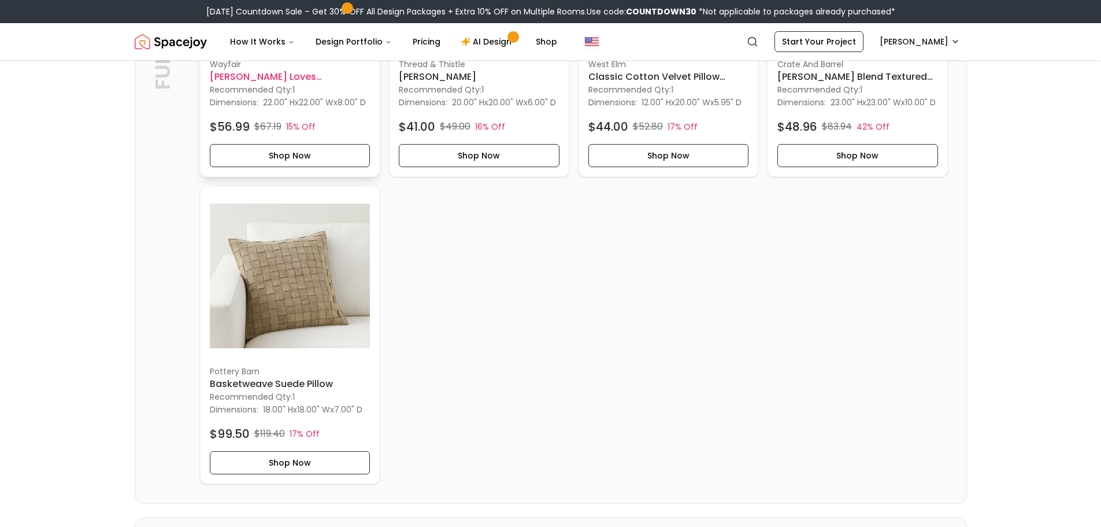
scroll to position [1792, 0]
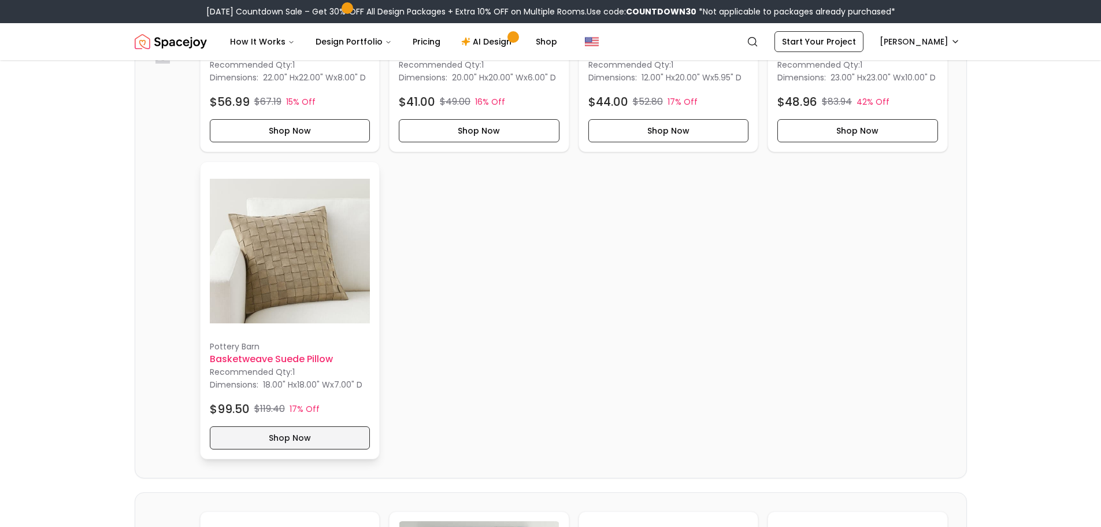
click at [311, 449] on button "Shop Now" at bounding box center [290, 437] width 161 height 23
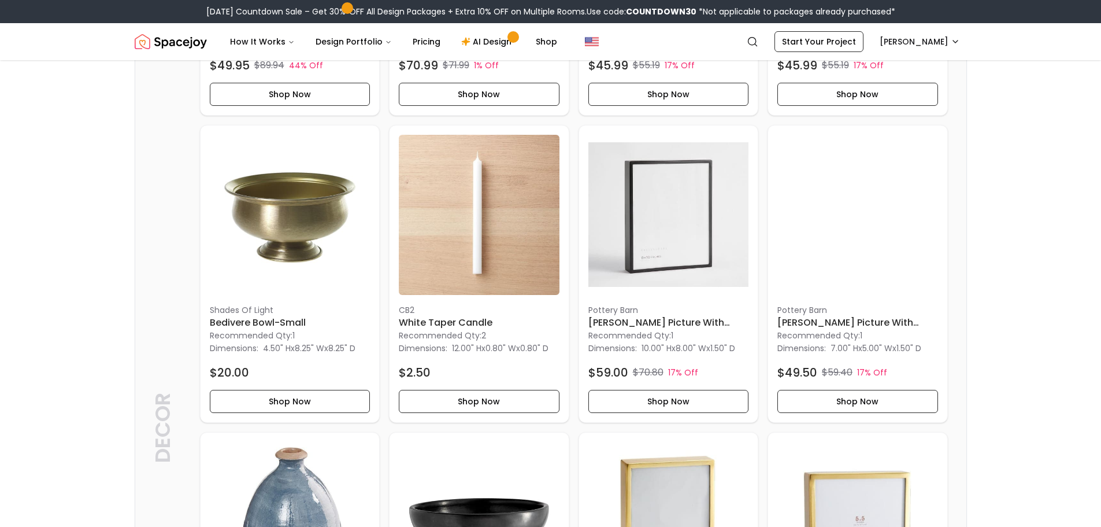
scroll to position [2544, 0]
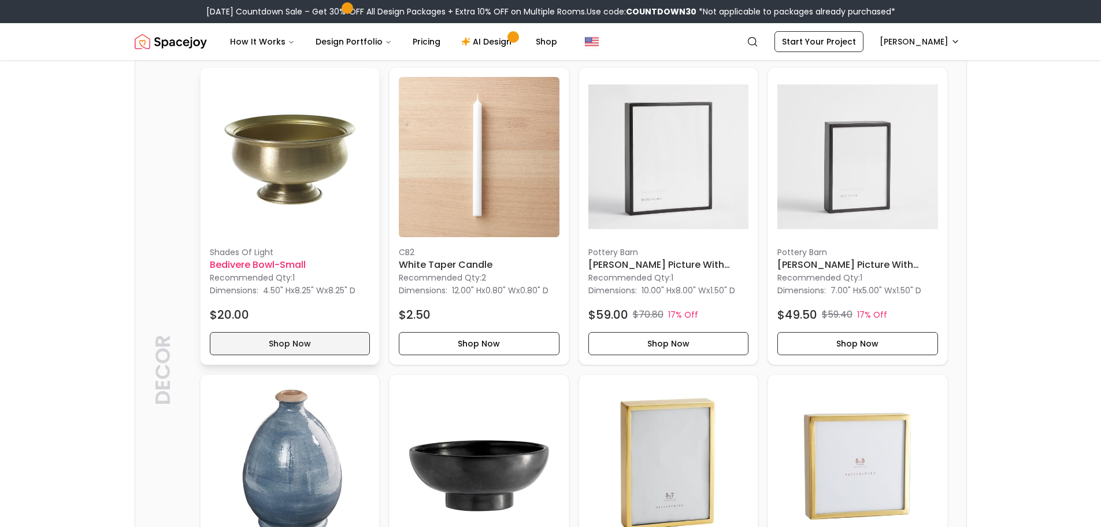
click at [330, 355] on button "Shop Now" at bounding box center [290, 343] width 161 height 23
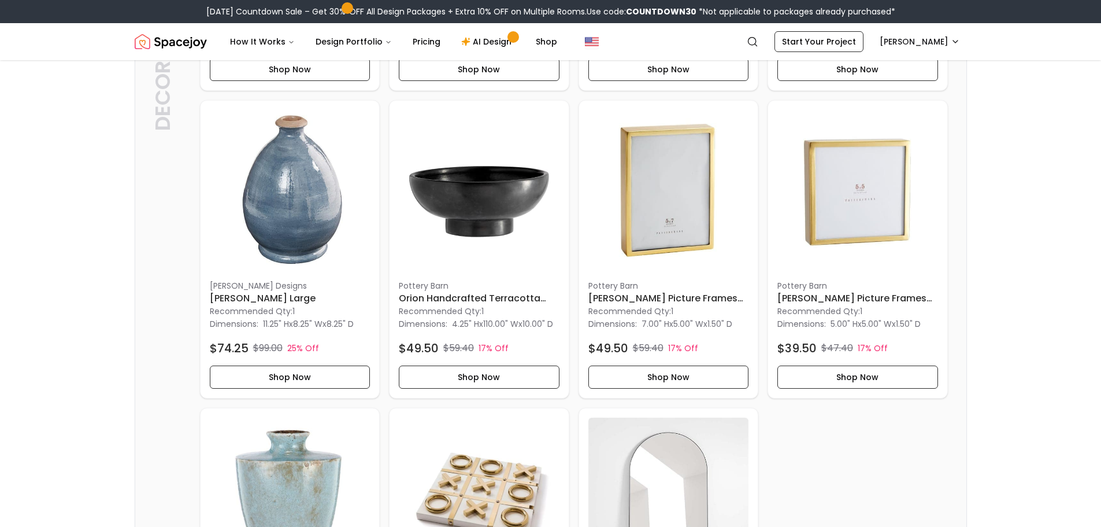
scroll to position [2833, 0]
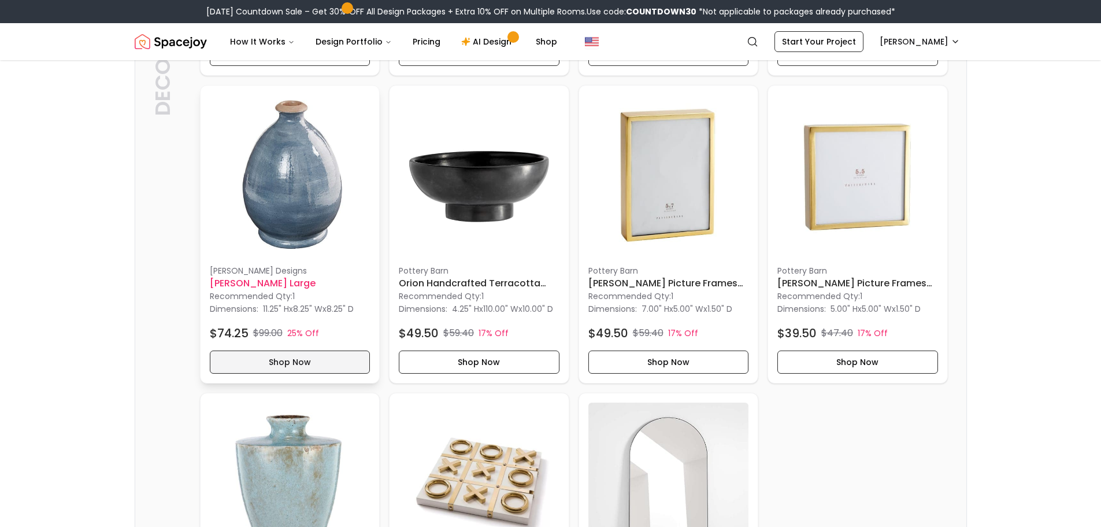
click at [328, 373] on button "Shop Now" at bounding box center [290, 361] width 161 height 23
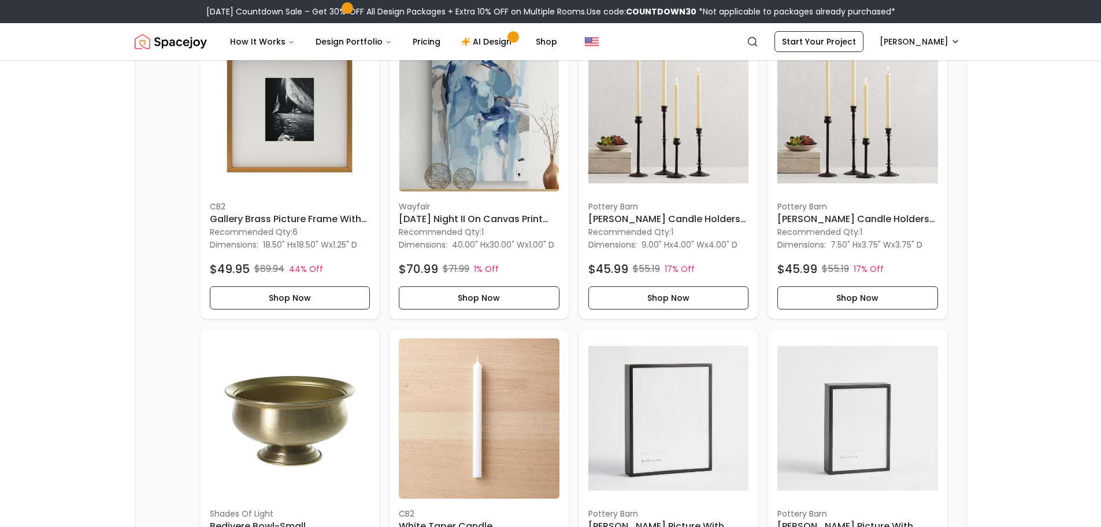
scroll to position [2255, 0]
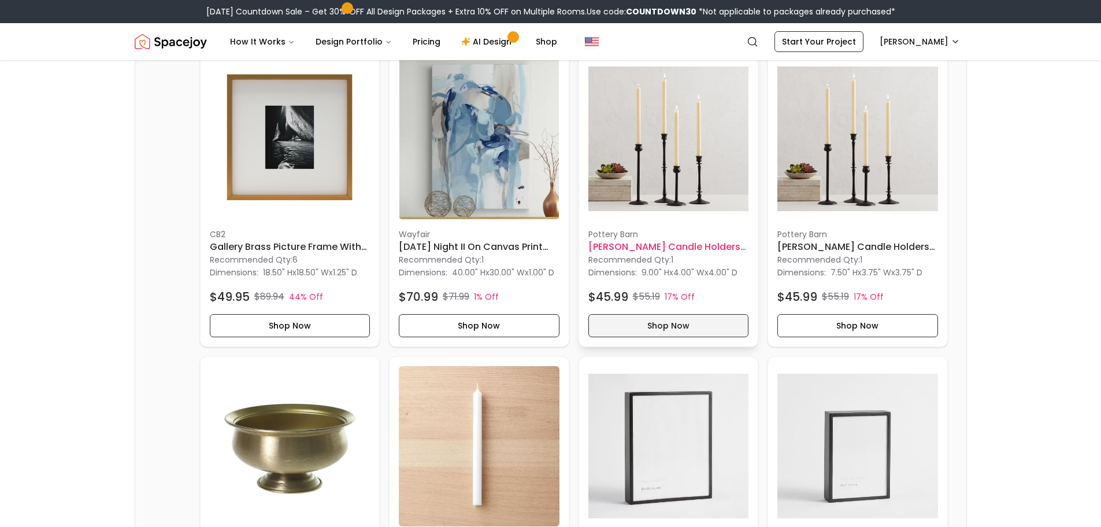
click at [674, 337] on button "Shop Now" at bounding box center [669, 325] width 161 height 23
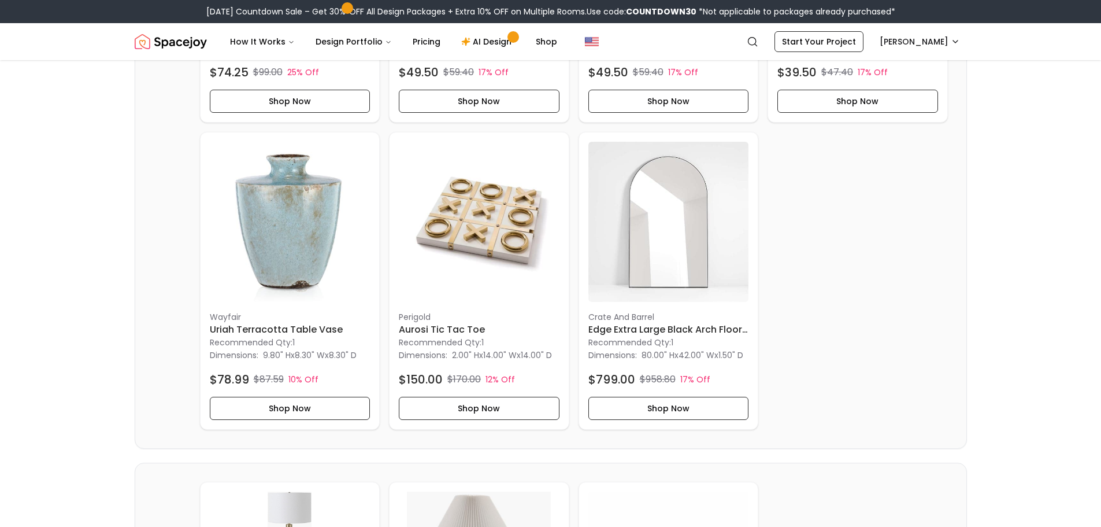
scroll to position [3122, 0]
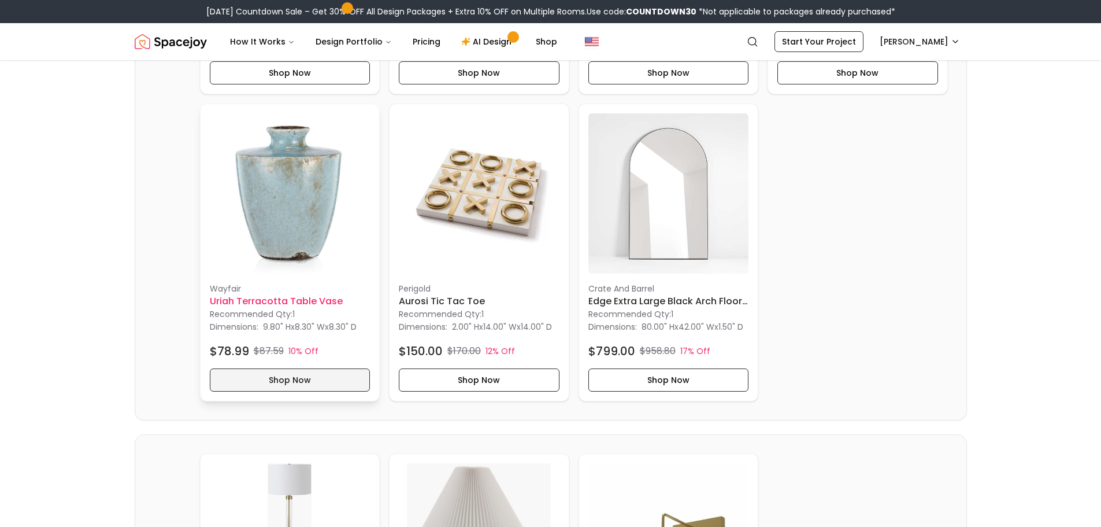
click at [320, 391] on button "Shop Now" at bounding box center [290, 379] width 161 height 23
click at [477, 391] on button "Shop Now" at bounding box center [479, 379] width 161 height 23
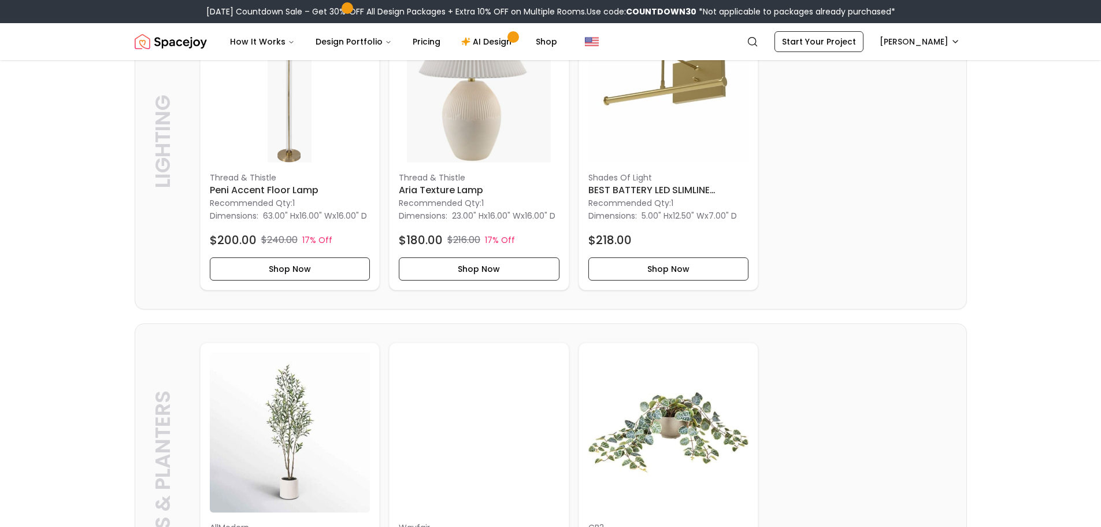
scroll to position [3585, 0]
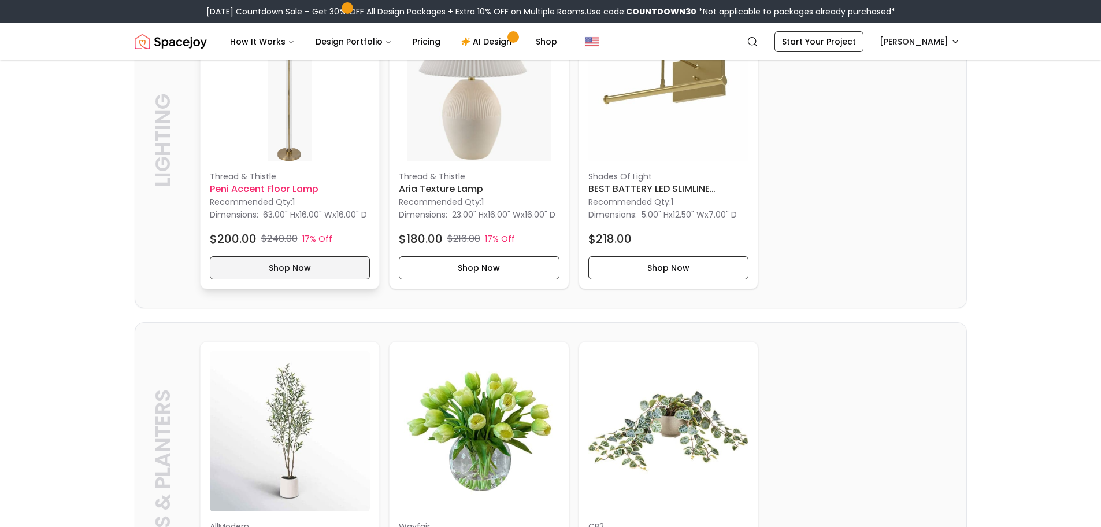
click at [335, 279] on button "Shop Now" at bounding box center [290, 267] width 161 height 23
click at [467, 279] on button "Shop Now" at bounding box center [479, 267] width 161 height 23
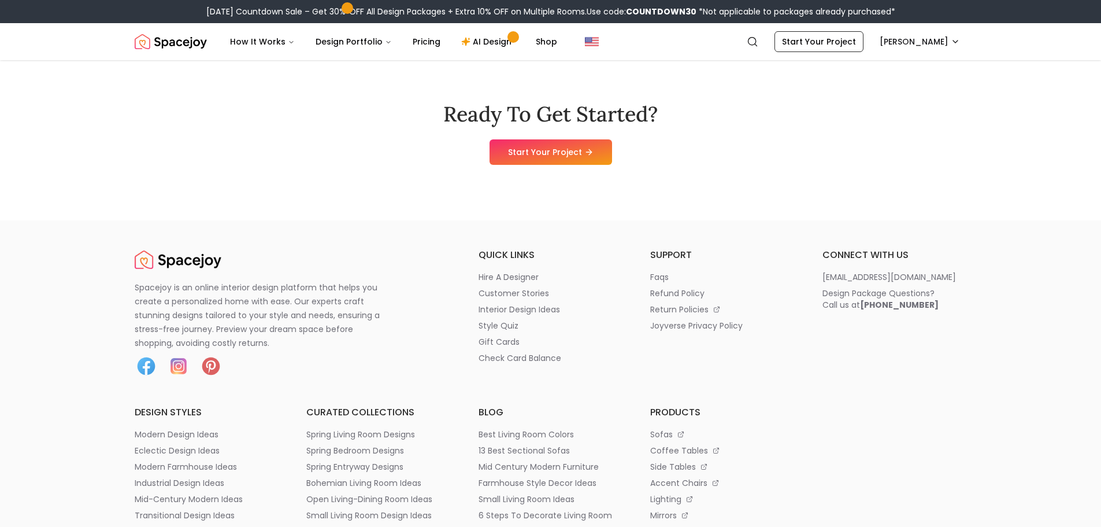
scroll to position [4683, 0]
